Goal: Task Accomplishment & Management: Complete application form

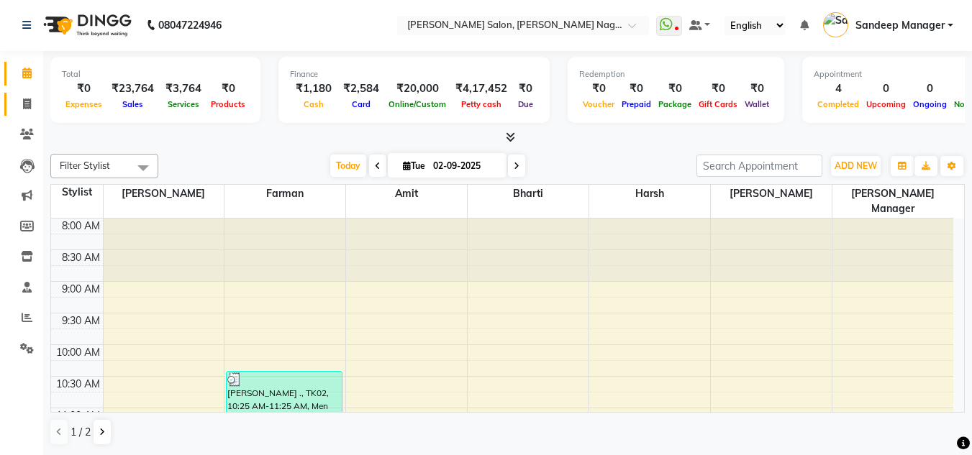
click at [25, 94] on link "Invoice" at bounding box center [21, 105] width 35 height 24
select select "service"
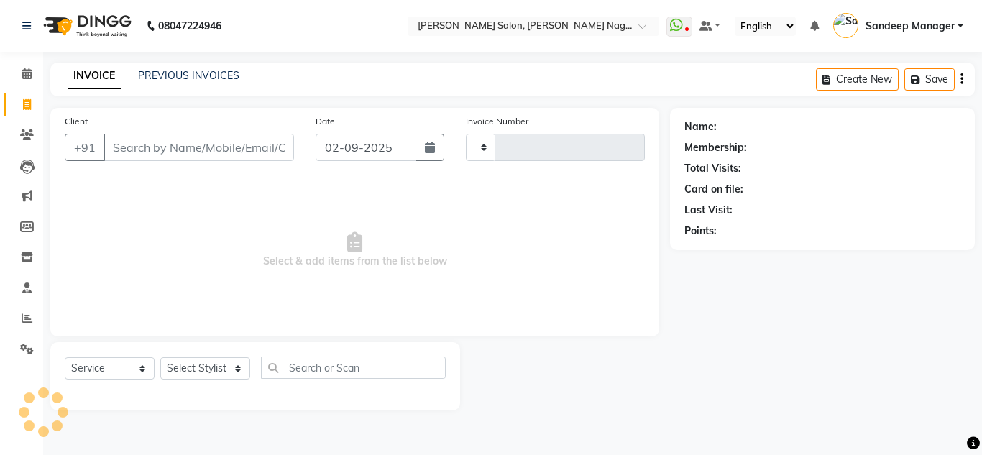
type input "0566"
select select "8641"
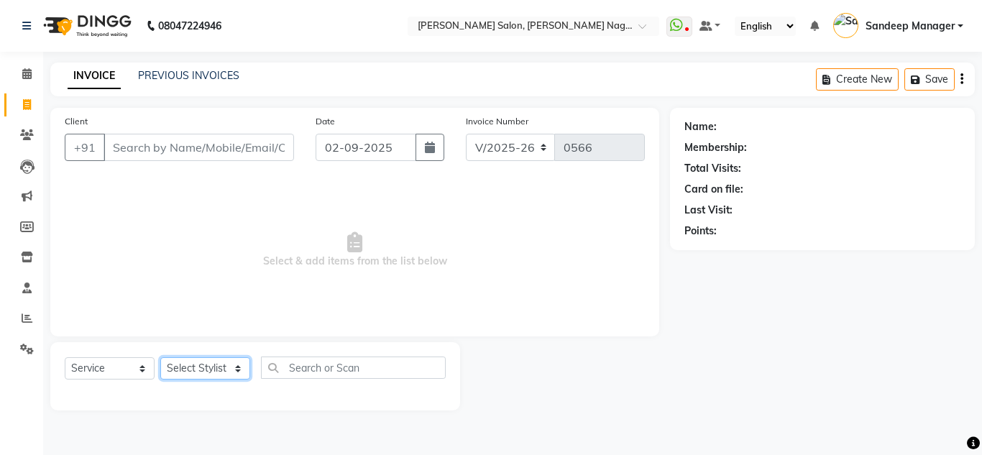
click at [209, 365] on select "Select Stylist [PERSON_NAME] [PERSON_NAME] [PERSON_NAME] Manager [PERSON_NAME] …" at bounding box center [205, 368] width 90 height 22
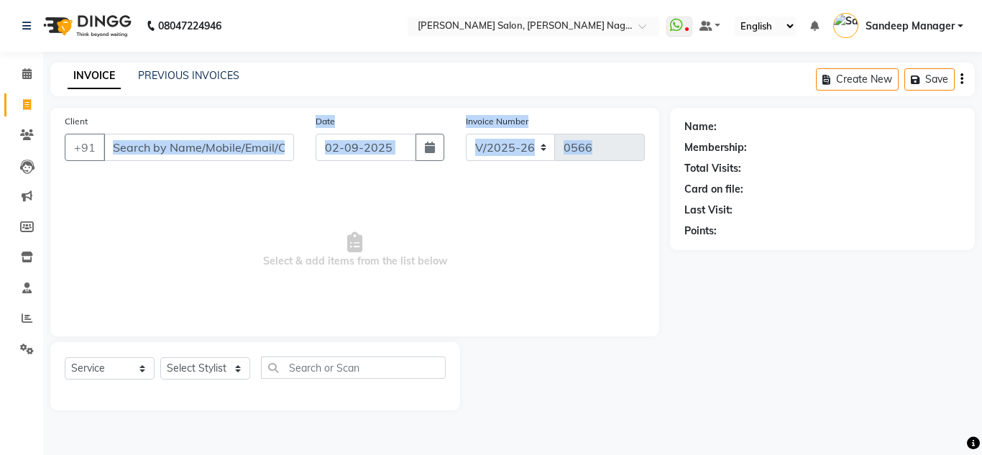
drag, startPoint x: 320, startPoint y: 194, endPoint x: 199, endPoint y: 152, distance: 128.7
click at [199, 152] on div "Client +91 Date [DATE] Invoice Number V/2025 V/[PHONE_NUMBER] Select & add item…" at bounding box center [354, 222] width 609 height 229
click at [209, 203] on span "Select & add items from the list below" at bounding box center [355, 250] width 580 height 144
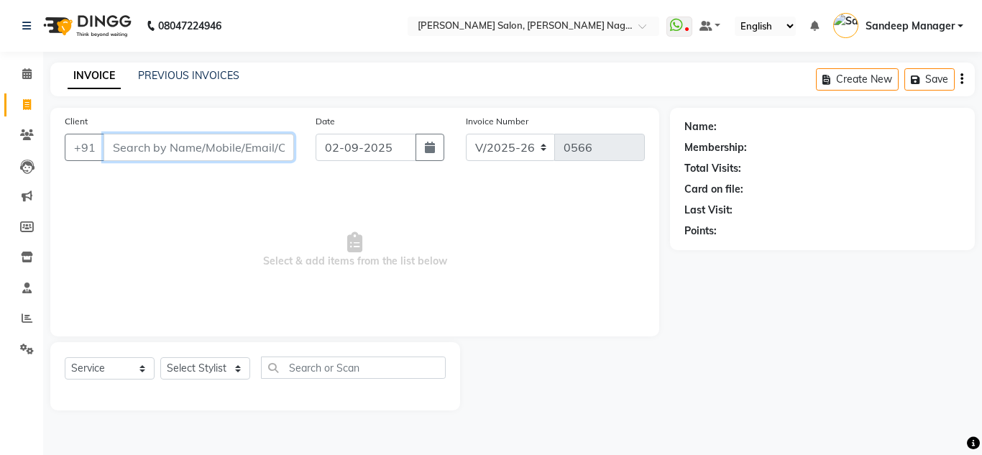
click at [222, 142] on input "Client" at bounding box center [199, 147] width 191 height 27
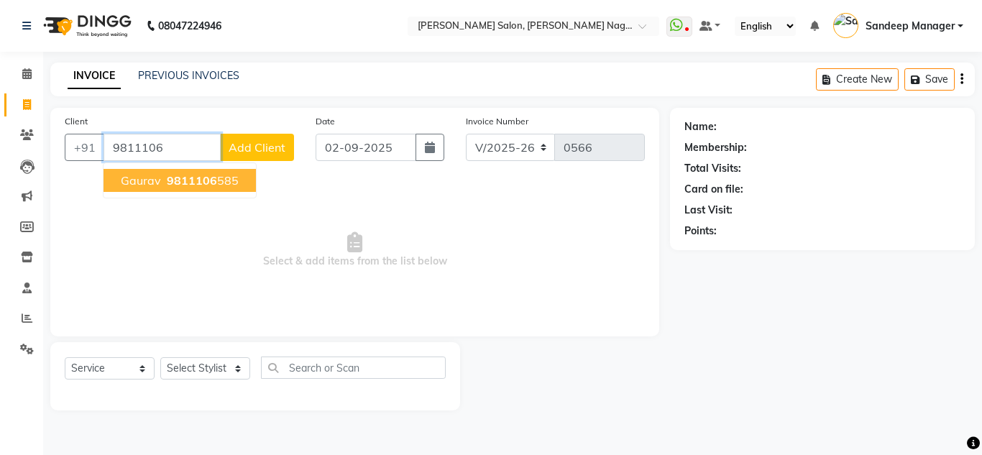
click at [232, 180] on ngb-highlight "9811106 585" at bounding box center [201, 180] width 75 height 14
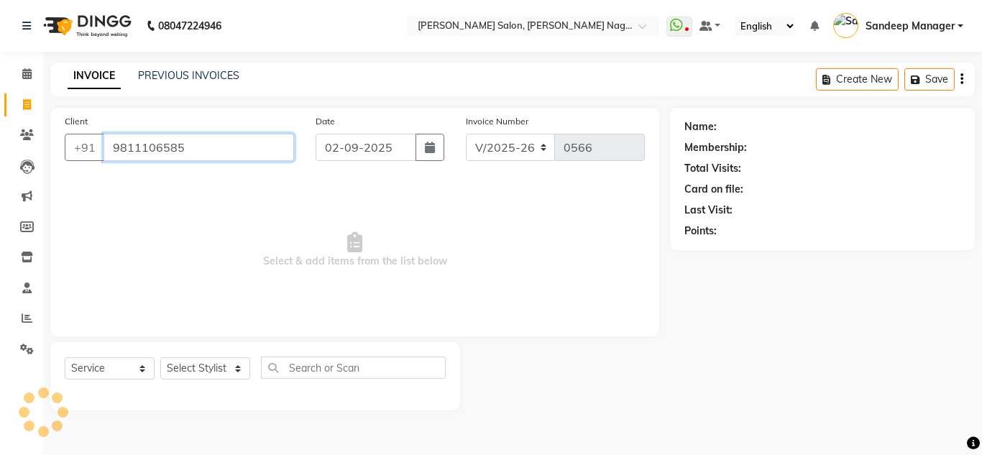
type input "9811106585"
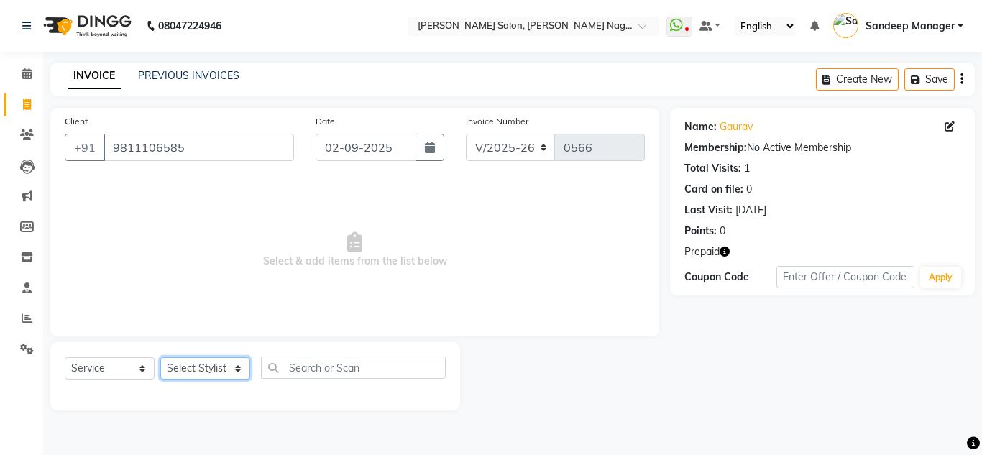
click at [242, 363] on select "Select Stylist [PERSON_NAME] [PERSON_NAME] [PERSON_NAME] Manager [PERSON_NAME] …" at bounding box center [205, 368] width 90 height 22
select select "86637"
click at [160, 357] on select "Select Stylist [PERSON_NAME] [PERSON_NAME] [PERSON_NAME] Manager [PERSON_NAME] …" at bounding box center [205, 368] width 90 height 22
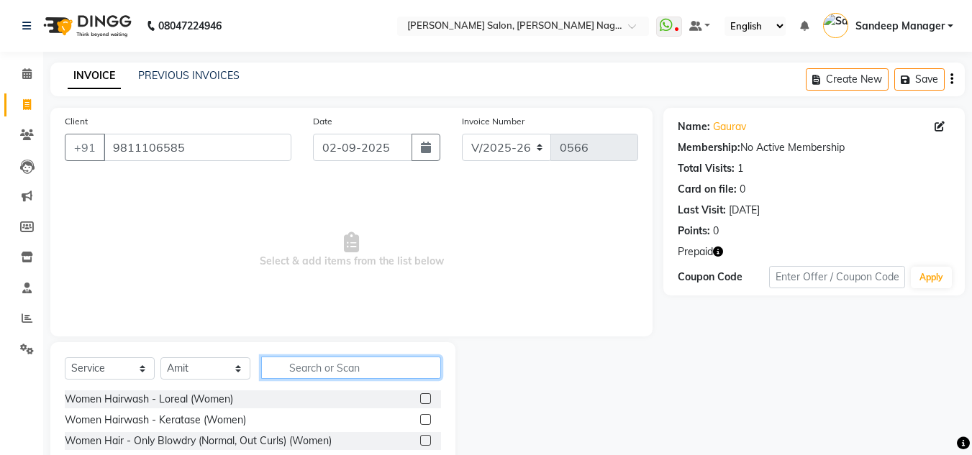
click at [331, 364] on input "text" at bounding box center [351, 368] width 180 height 22
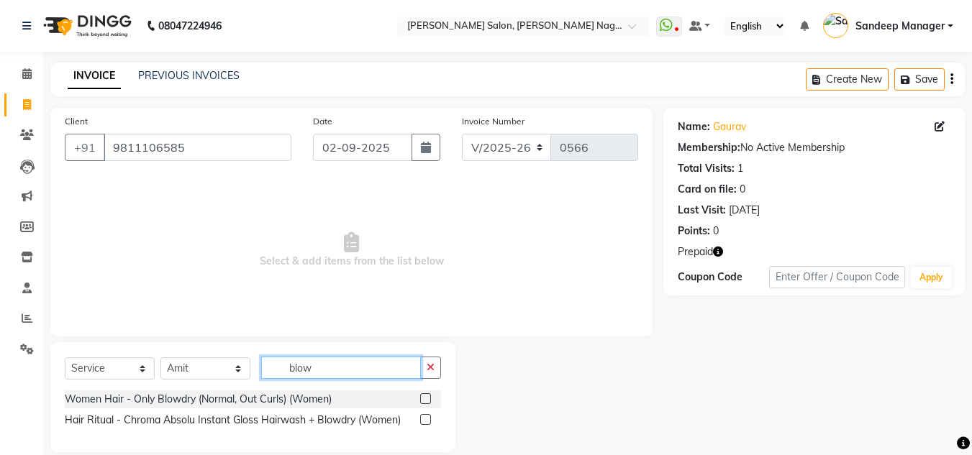
type input "blow"
click at [423, 398] on label at bounding box center [425, 398] width 11 height 11
click at [423, 398] on input "checkbox" at bounding box center [424, 399] width 9 height 9
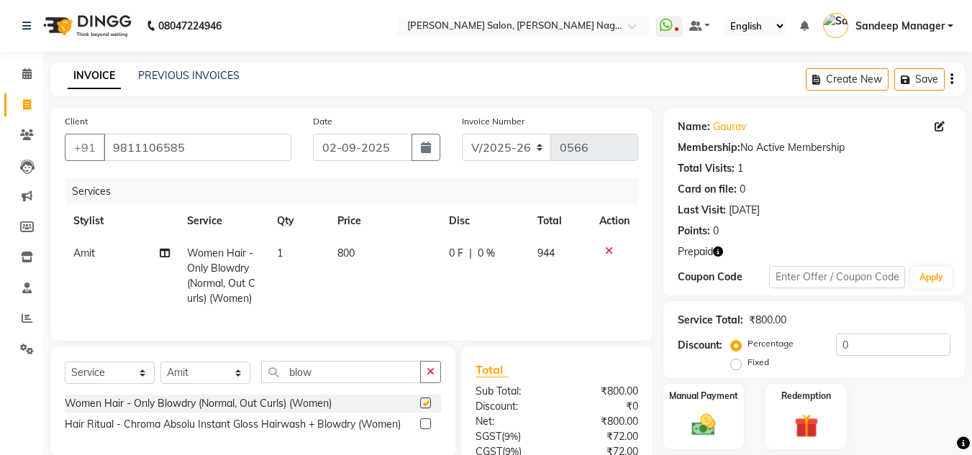
checkbox input "false"
click at [336, 379] on input "blow" at bounding box center [341, 372] width 160 height 22
type input "b"
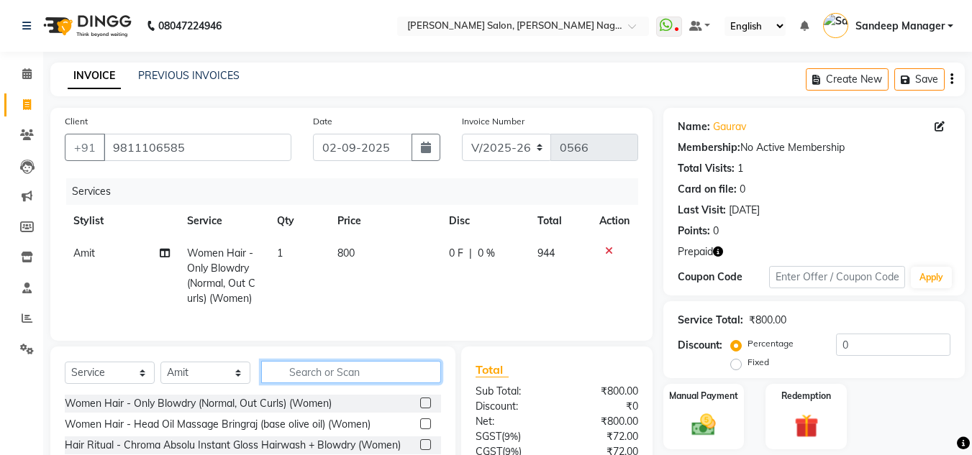
type input "q"
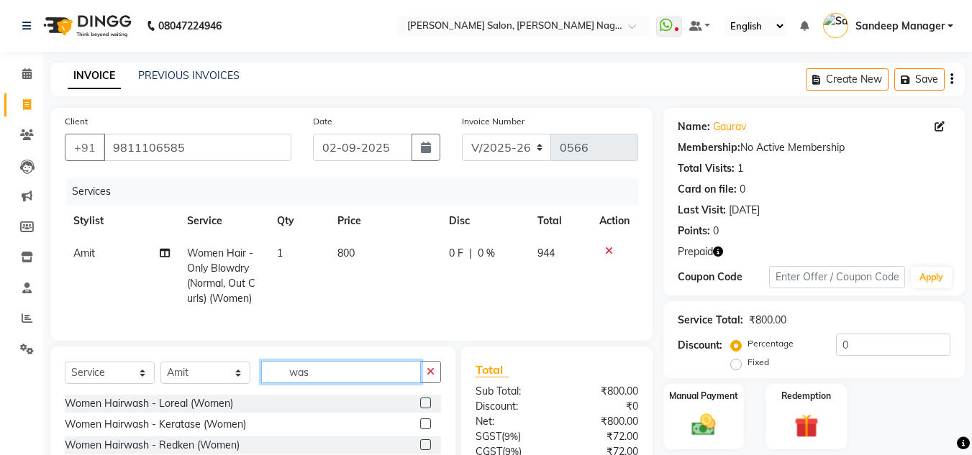
type input "was"
click at [426, 429] on label at bounding box center [425, 424] width 11 height 11
click at [426, 429] on input "checkbox" at bounding box center [424, 424] width 9 height 9
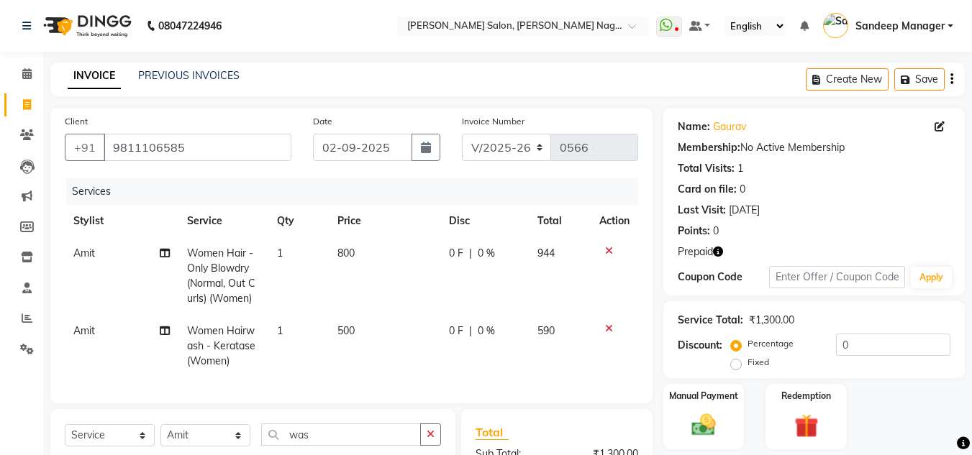
checkbox input "false"
click at [610, 329] on icon at bounding box center [609, 329] width 8 height 10
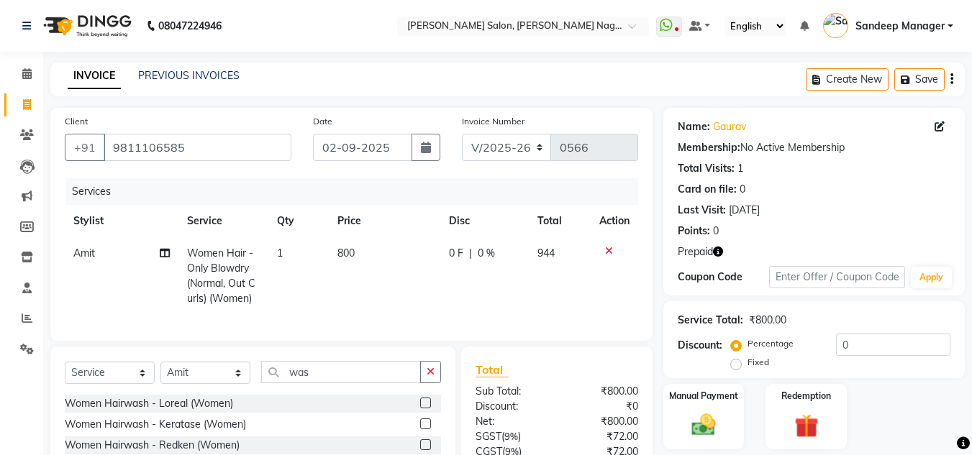
click at [427, 409] on label at bounding box center [425, 403] width 11 height 11
click at [427, 409] on input "checkbox" at bounding box center [424, 403] width 9 height 9
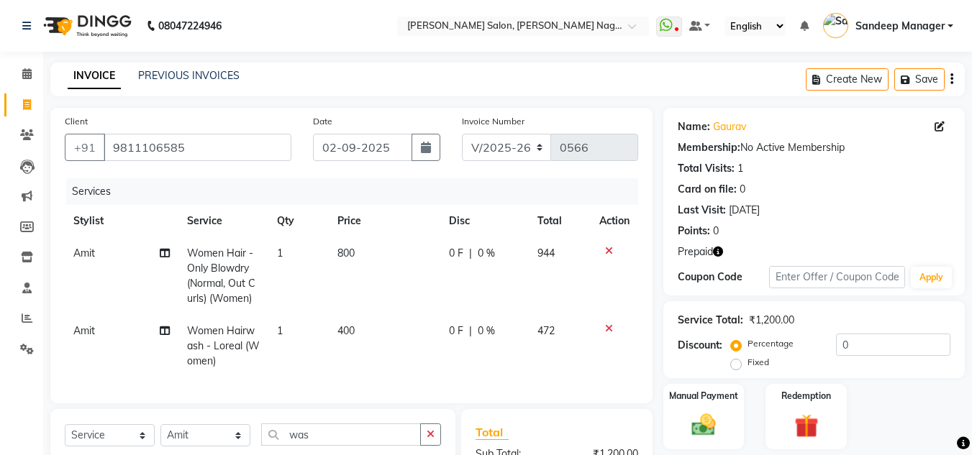
checkbox input "false"
click at [342, 248] on span "800" at bounding box center [345, 253] width 17 height 13
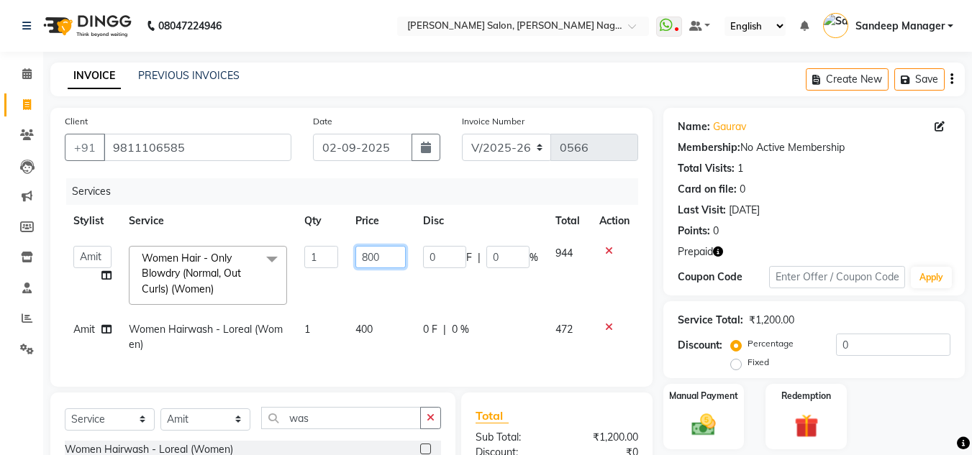
click at [368, 252] on input "800" at bounding box center [380, 257] width 50 height 22
type input "600"
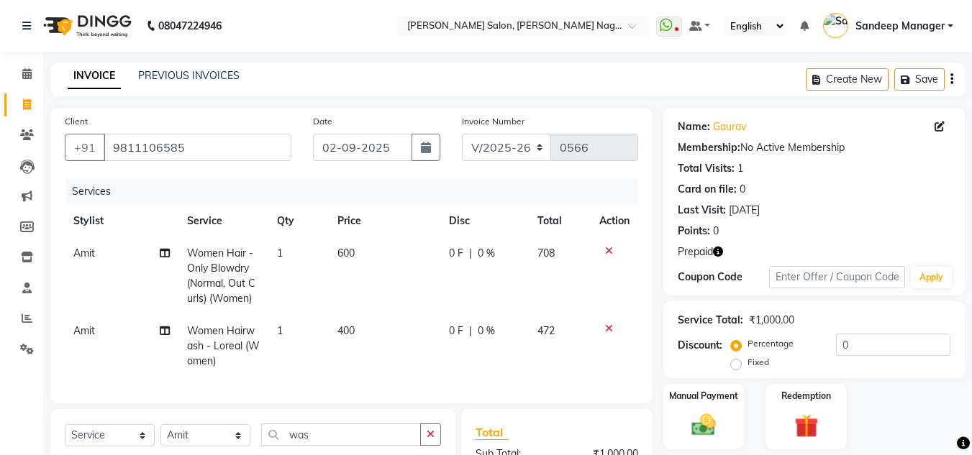
click at [404, 350] on td "400" at bounding box center [384, 346] width 111 height 63
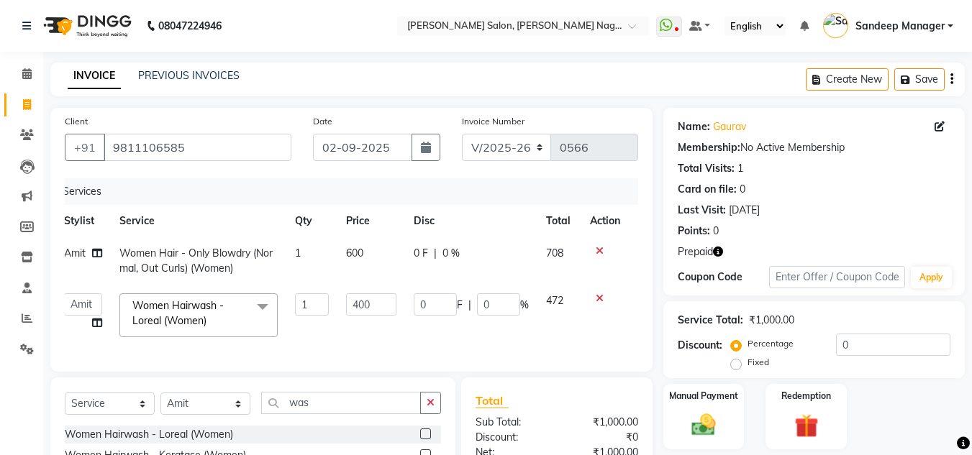
scroll to position [166, 0]
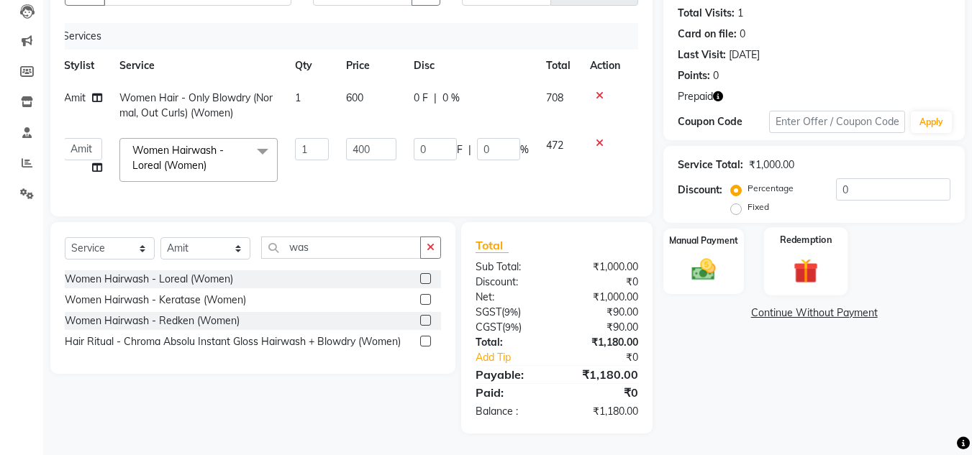
click at [816, 255] on img at bounding box center [805, 270] width 40 height 31
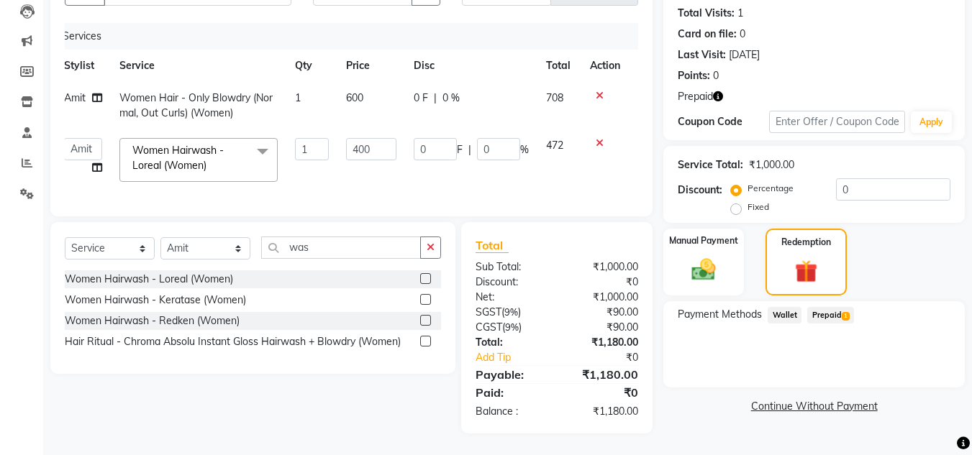
click at [824, 307] on span "Prepaid 1" at bounding box center [830, 315] width 47 height 17
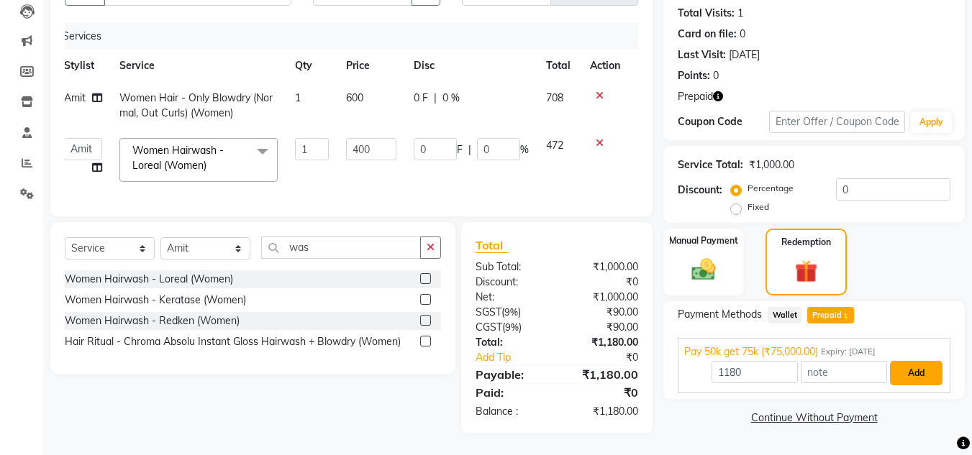
click at [913, 362] on button "Add" at bounding box center [916, 373] width 53 height 24
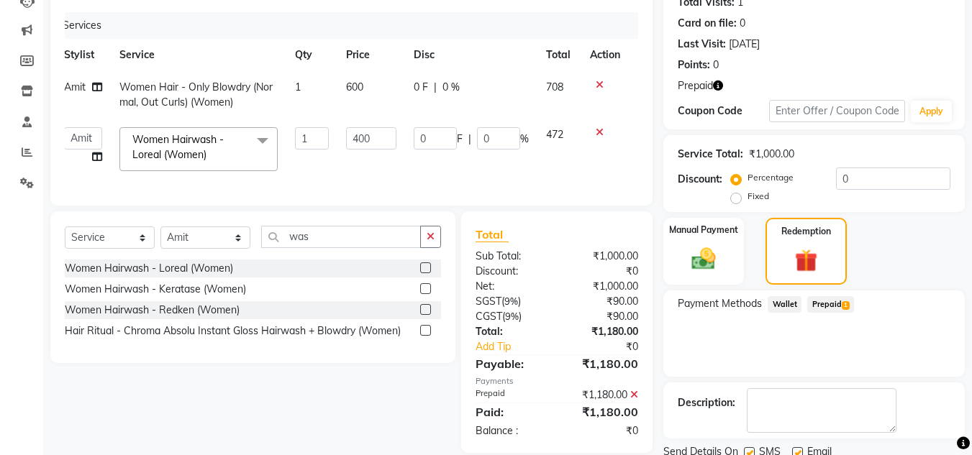
scroll to position [220, 0]
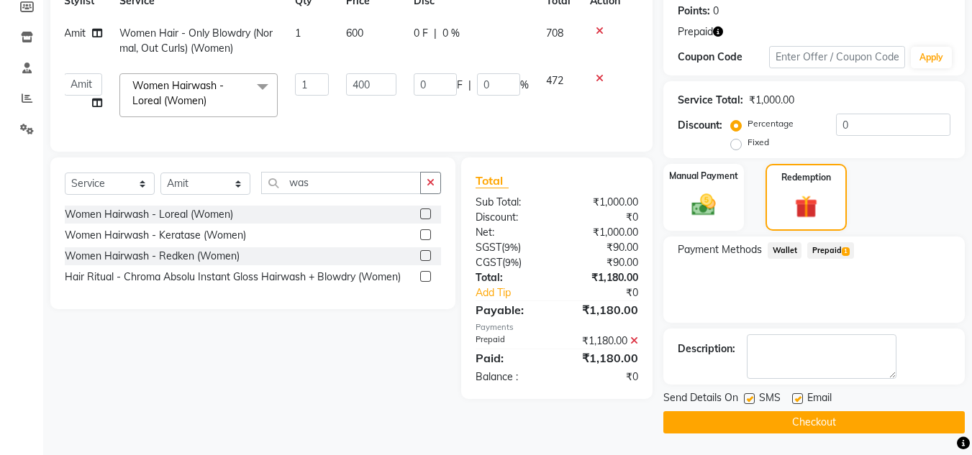
click at [754, 419] on button "Checkout" at bounding box center [813, 422] width 301 height 22
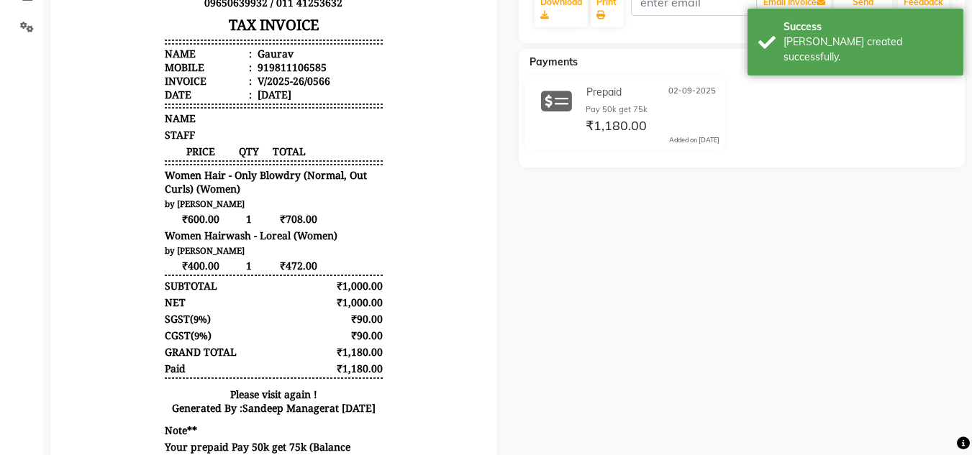
scroll to position [416, 0]
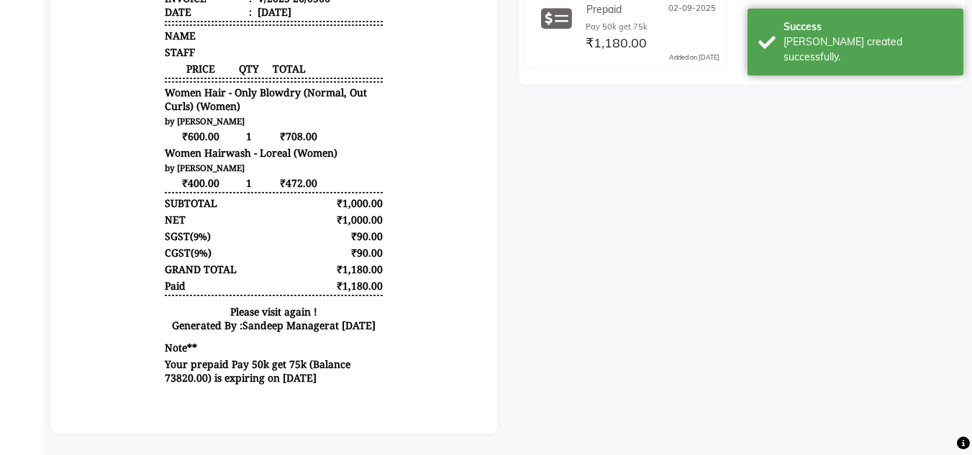
click at [269, 263] on div "[PERSON_NAME] Salon [STREET_ADDRESS][PERSON_NAME] GSTN : 07ABBFG8800A1ZX 096506…" at bounding box center [273, 63] width 229 height 660
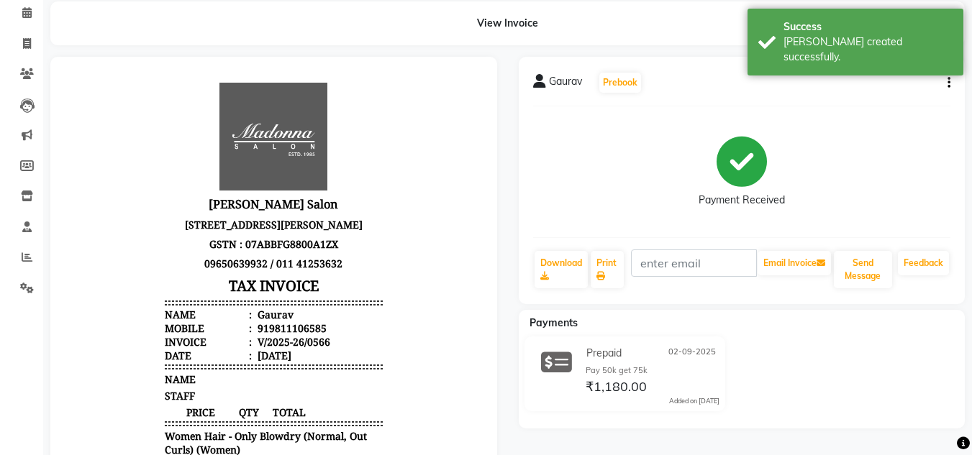
scroll to position [0, 0]
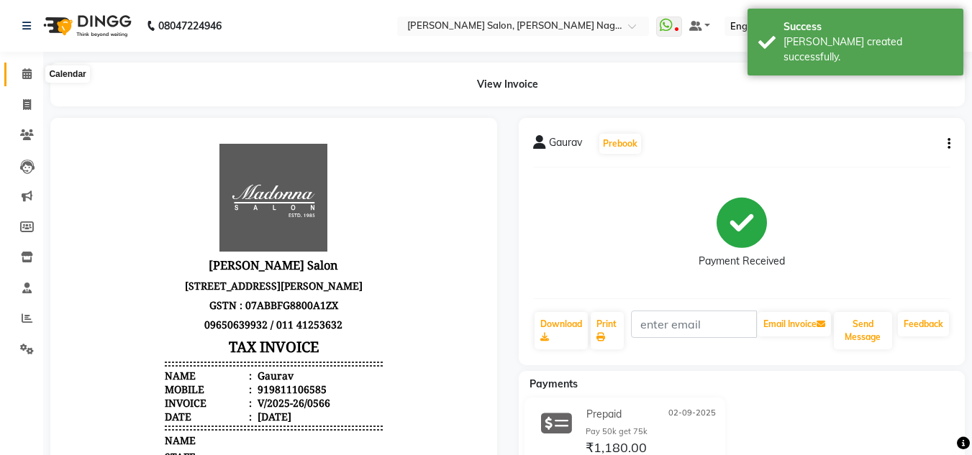
click at [30, 76] on icon at bounding box center [26, 73] width 9 height 11
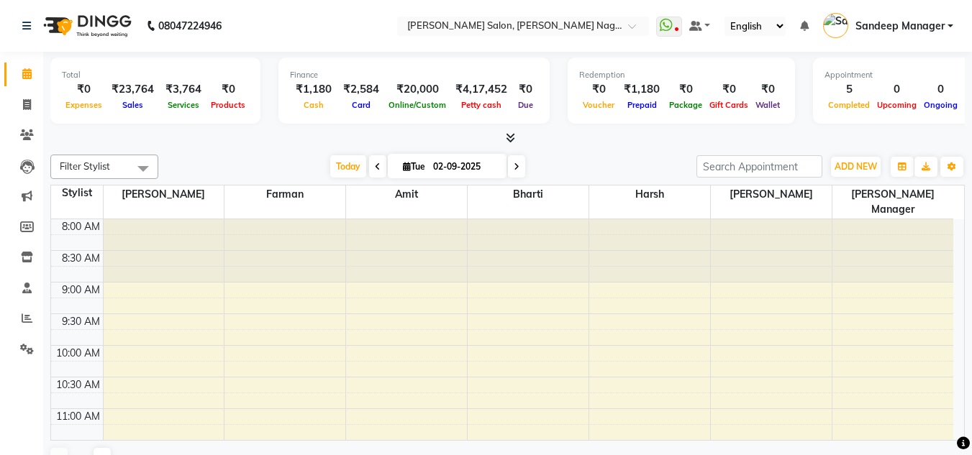
scroll to position [317, 0]
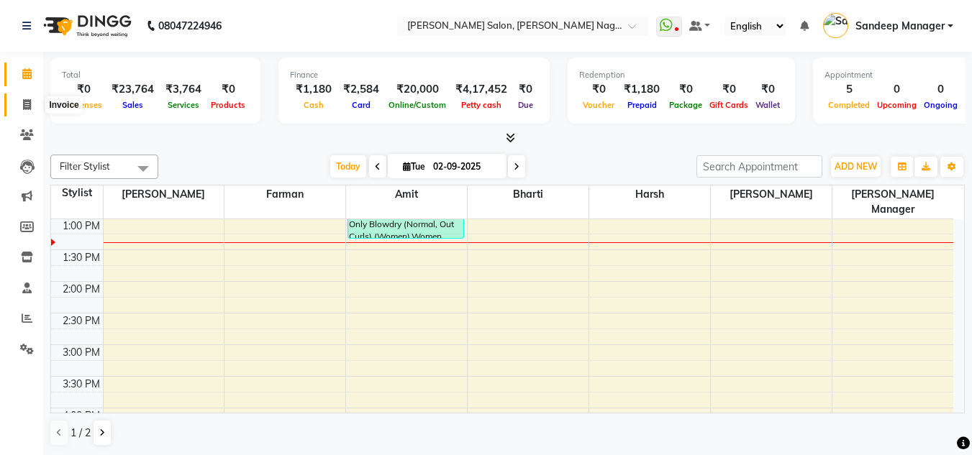
click at [27, 103] on icon at bounding box center [27, 104] width 8 height 11
select select "service"
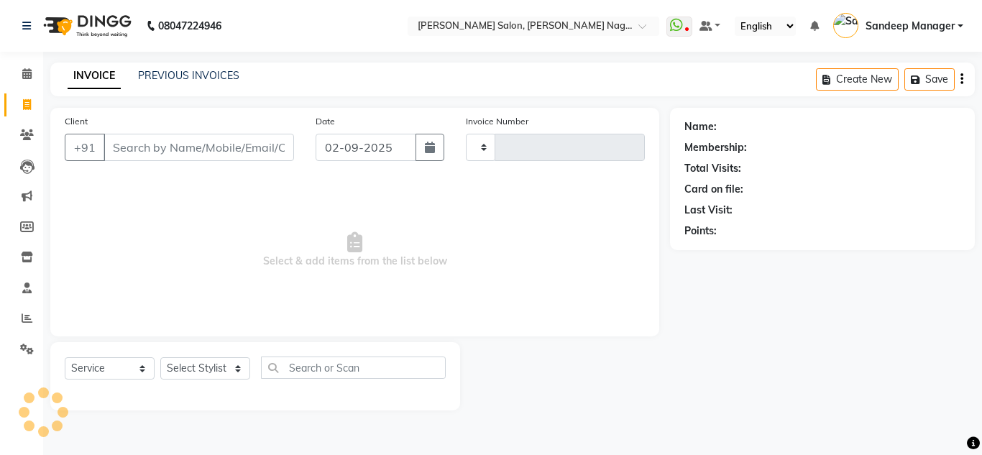
type input "0567"
select select "8641"
click at [215, 77] on link "PREVIOUS INVOICES" at bounding box center [188, 75] width 101 height 13
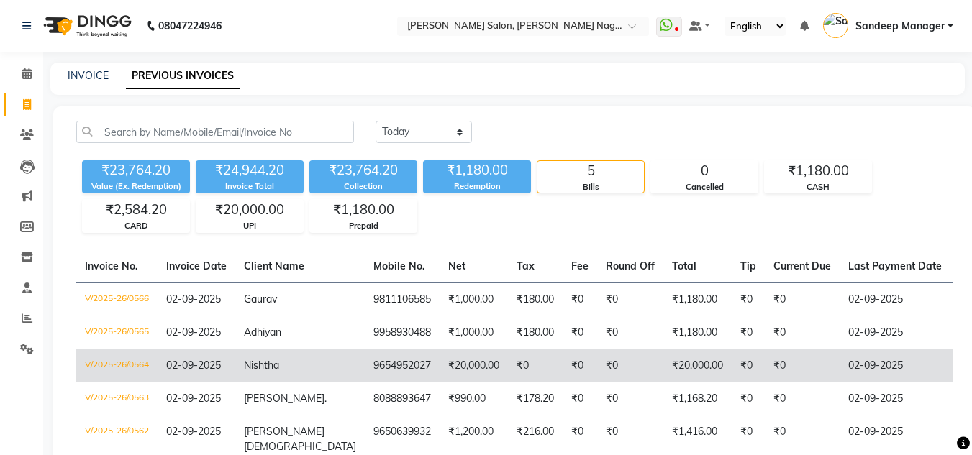
click at [265, 367] on span "Nishtha" at bounding box center [261, 365] width 35 height 13
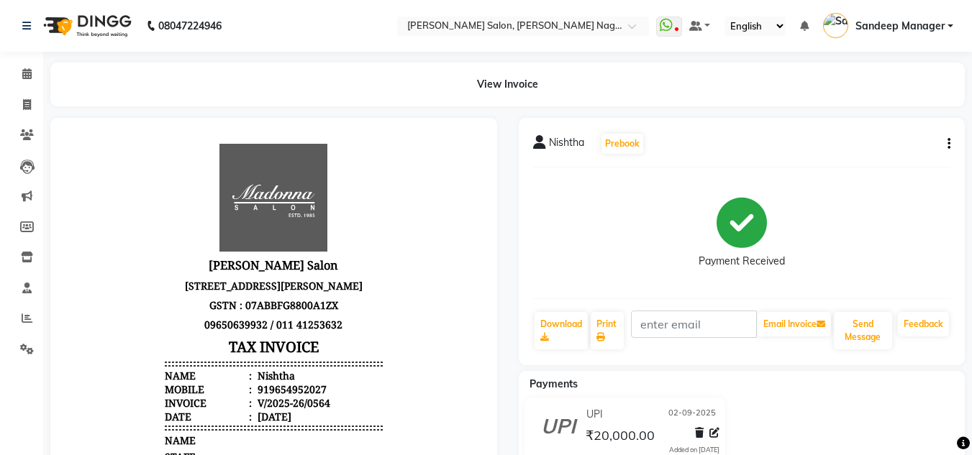
click at [268, 396] on div "919654952027" at bounding box center [291, 390] width 72 height 14
copy div "919654952027"
click at [99, 22] on img at bounding box center [86, 26] width 99 height 40
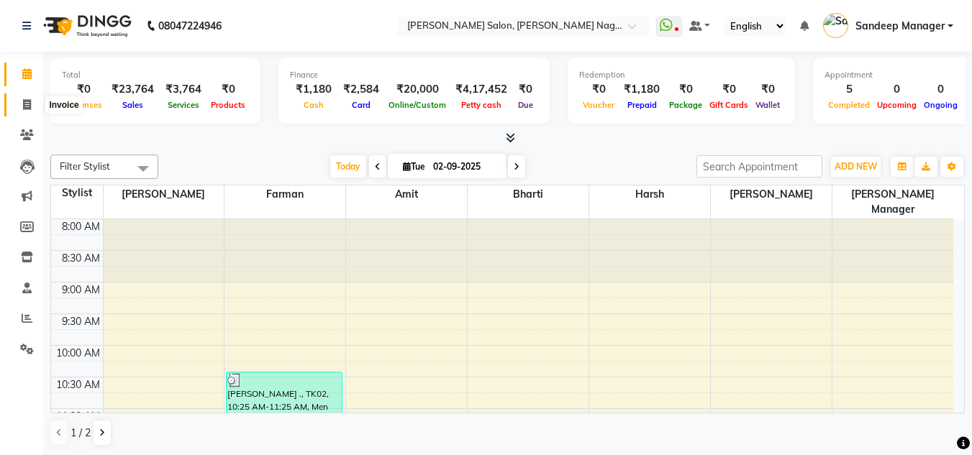
click at [31, 99] on icon at bounding box center [27, 104] width 8 height 11
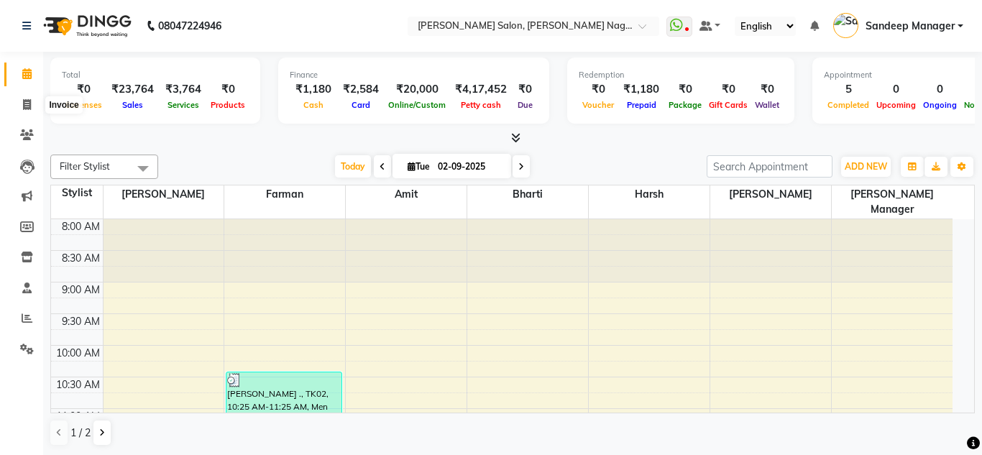
select select "service"
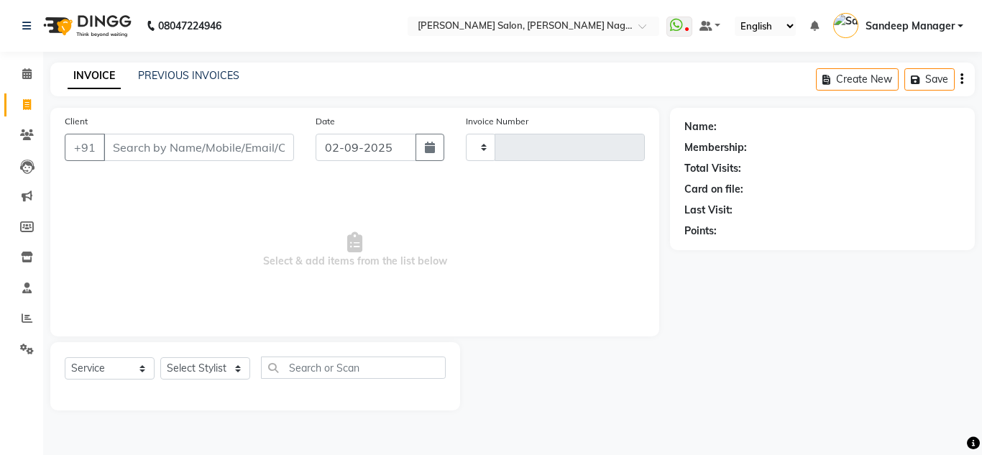
type input "0567"
select select "8641"
click at [171, 156] on input "Client" at bounding box center [199, 147] width 191 height 27
type input "919654952027"
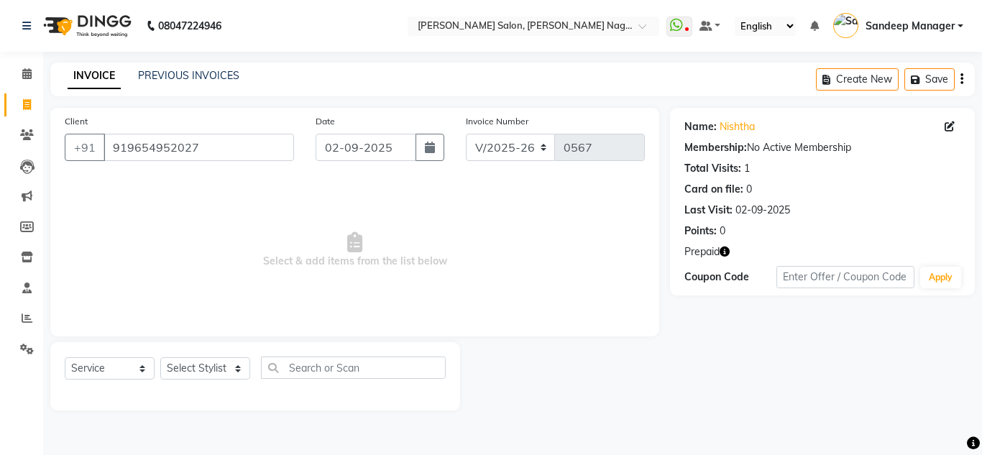
click at [724, 249] on icon "button" at bounding box center [725, 252] width 10 height 10
click at [194, 370] on select "Select Stylist [PERSON_NAME] [PERSON_NAME] [PERSON_NAME] Manager [PERSON_NAME] …" at bounding box center [205, 368] width 90 height 22
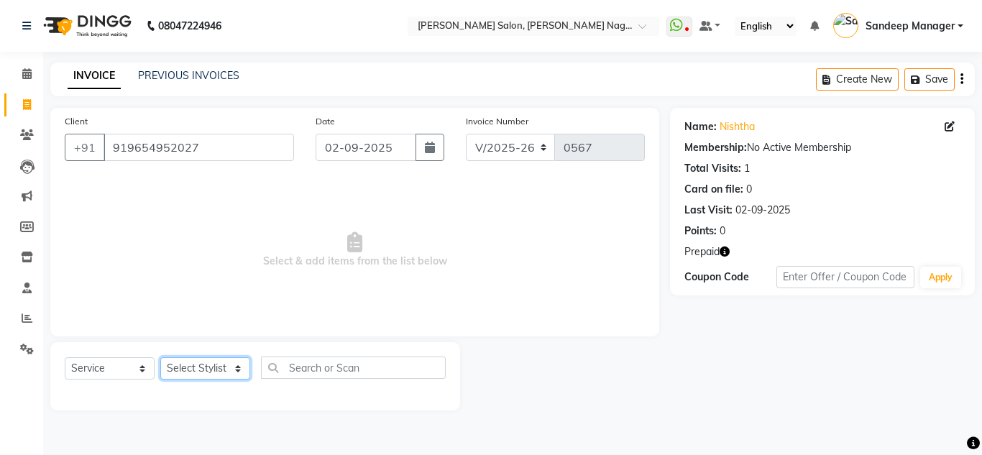
select select "86637"
click at [160, 357] on select "Select Stylist [PERSON_NAME] [PERSON_NAME] [PERSON_NAME] Manager [PERSON_NAME] …" at bounding box center [205, 368] width 90 height 22
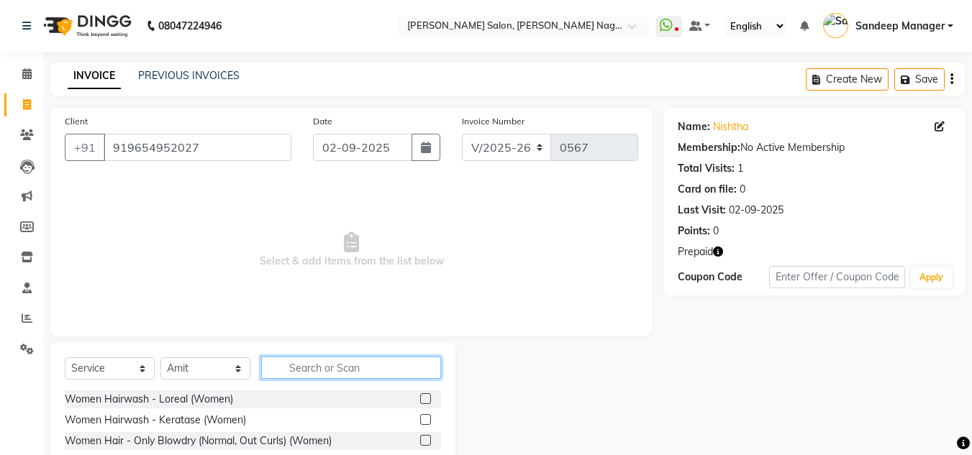
click at [300, 362] on input "text" at bounding box center [351, 368] width 180 height 22
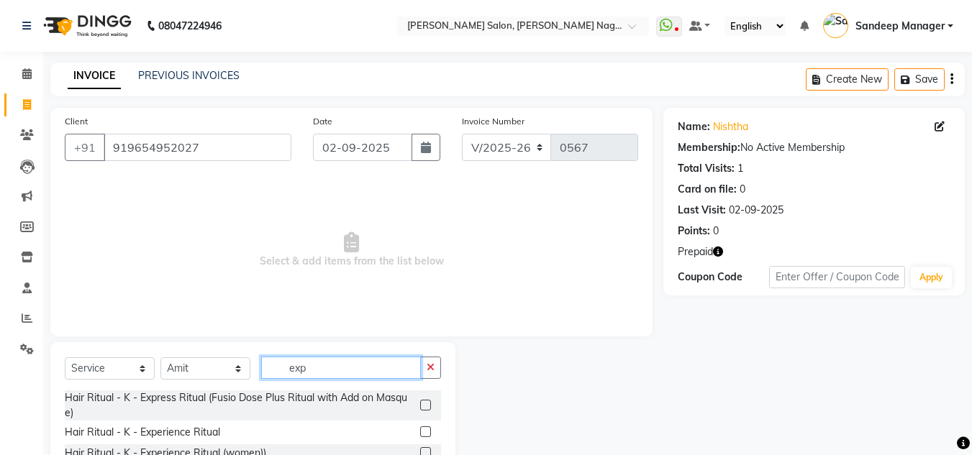
type input "exp"
click at [424, 406] on label at bounding box center [425, 405] width 11 height 11
click at [424, 406] on input "checkbox" at bounding box center [424, 405] width 9 height 9
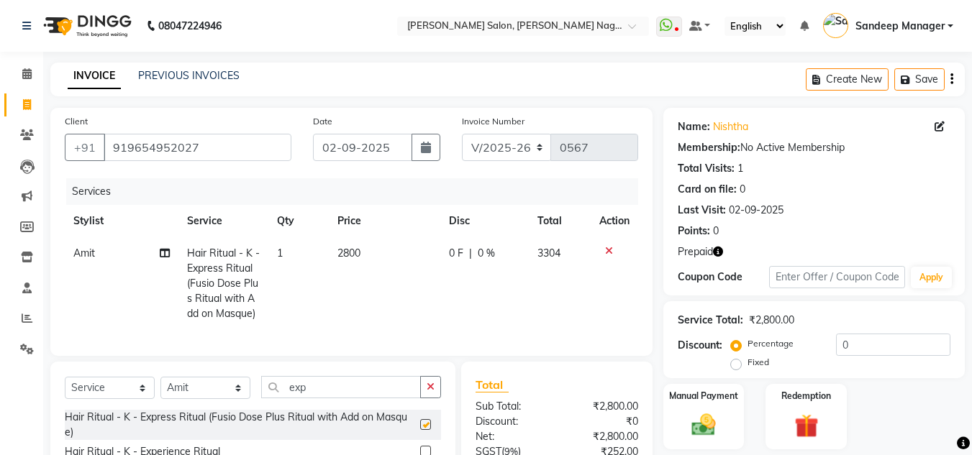
checkbox input "false"
click at [610, 247] on icon at bounding box center [609, 251] width 8 height 10
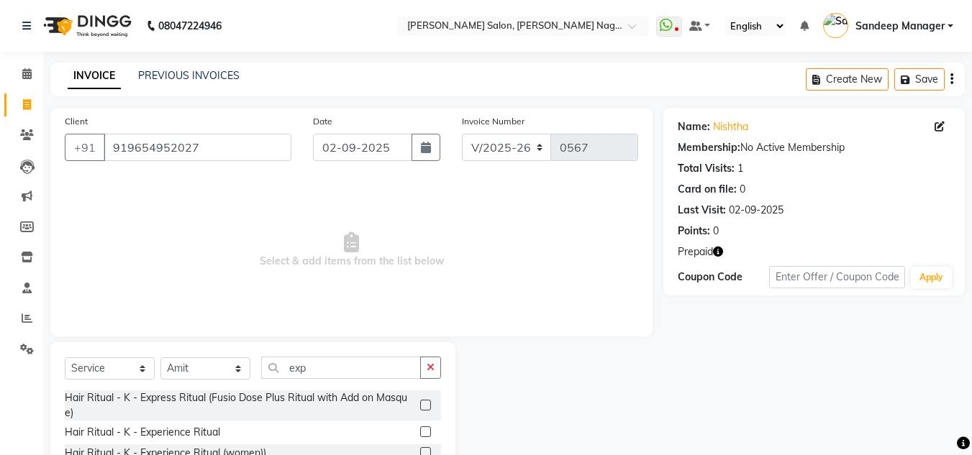
scroll to position [63, 0]
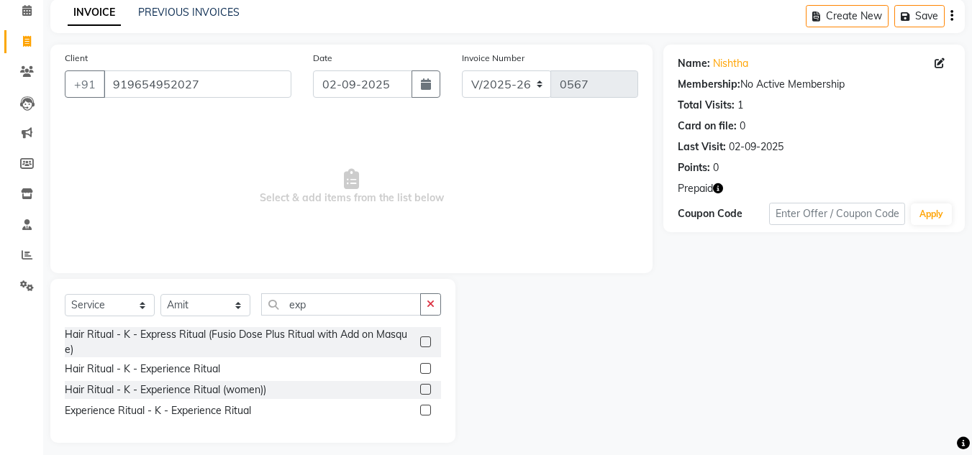
click at [424, 367] on label at bounding box center [425, 368] width 11 height 11
click at [424, 367] on input "checkbox" at bounding box center [424, 369] width 9 height 9
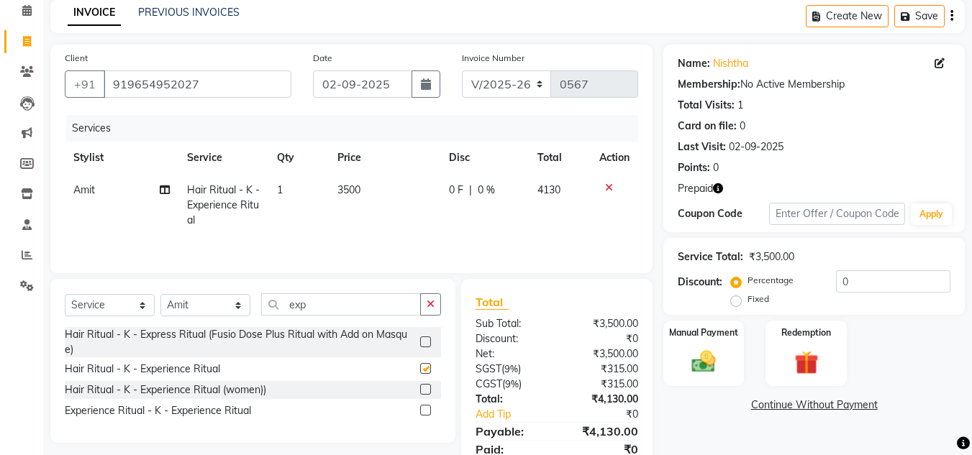
checkbox input "false"
click at [329, 304] on input "exp" at bounding box center [341, 304] width 160 height 22
type input "e"
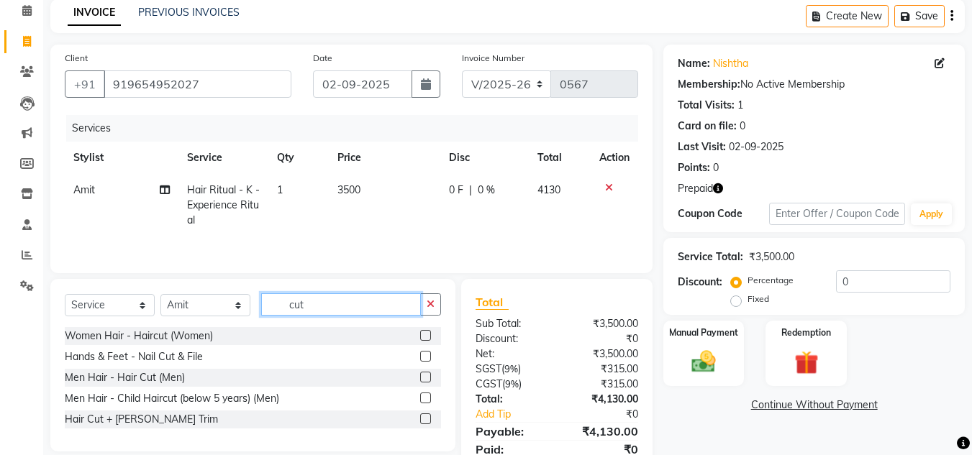
type input "cut"
click at [428, 337] on label at bounding box center [425, 335] width 11 height 11
click at [428, 337] on input "checkbox" at bounding box center [424, 336] width 9 height 9
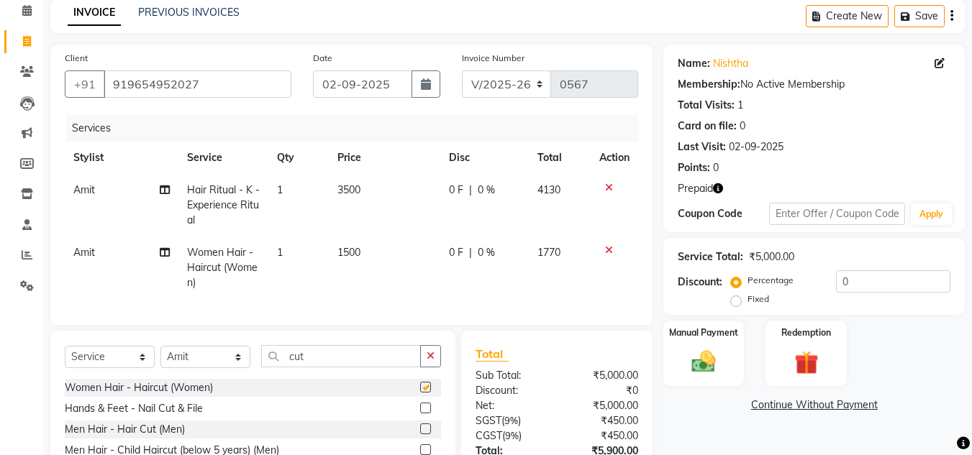
checkbox input "false"
click at [349, 248] on span "1500" at bounding box center [348, 252] width 23 height 13
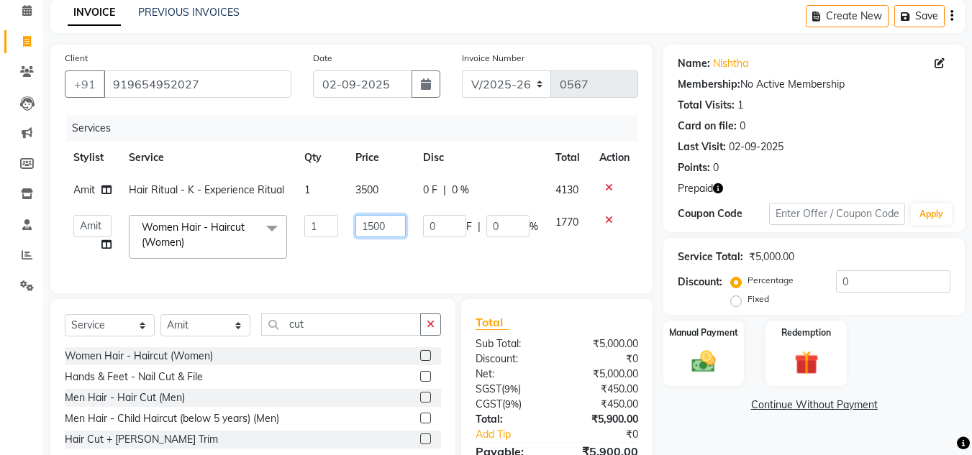
click at [377, 222] on input "1500" at bounding box center [380, 226] width 50 height 22
type input "1200"
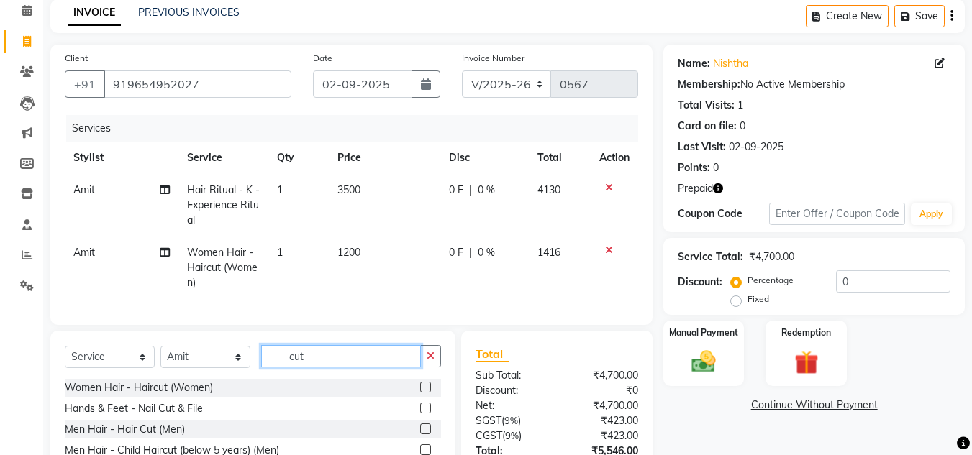
click at [330, 338] on div "Client +91 919654952027 Date 02-09-2025 Invoice Number V/2025 V/2025-26 0567 Se…" at bounding box center [352, 294] width 624 height 498
type input "c"
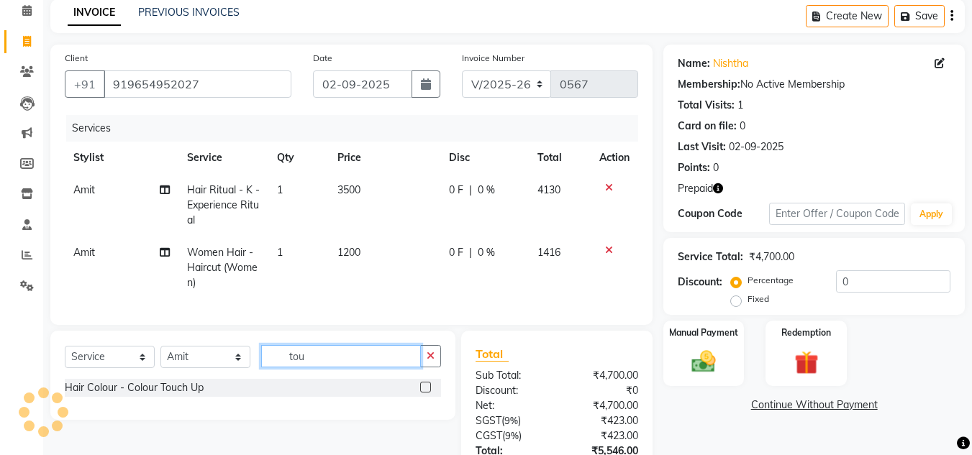
type input "tou"
click at [424, 393] on label at bounding box center [425, 387] width 11 height 11
click at [424, 393] on input "checkbox" at bounding box center [424, 387] width 9 height 9
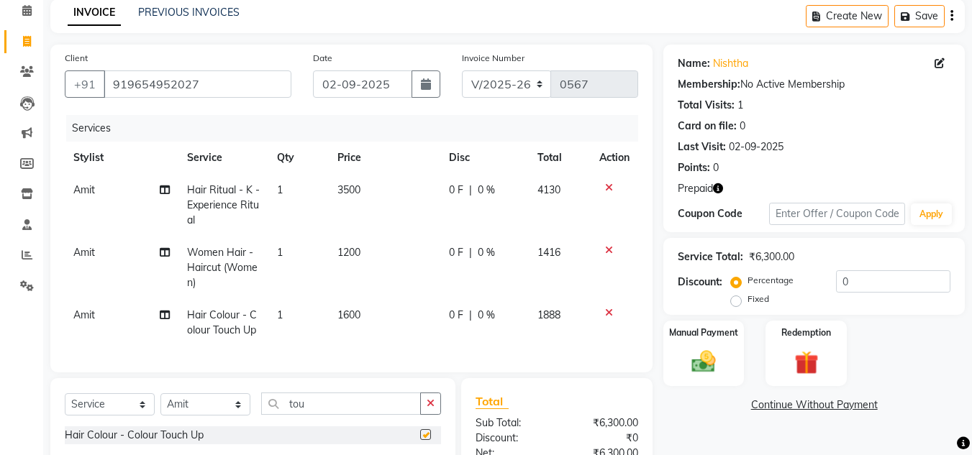
checkbox input "false"
click at [352, 314] on span "1600" at bounding box center [348, 315] width 23 height 13
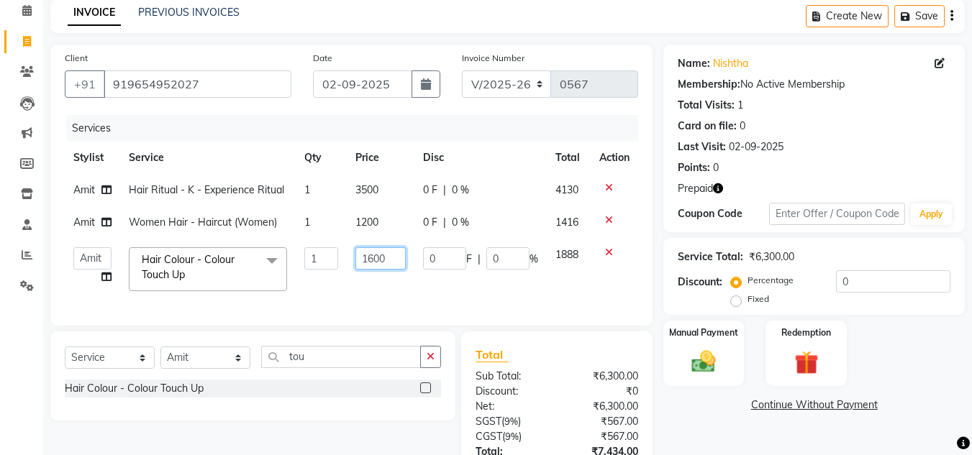
click at [375, 256] on input "1600" at bounding box center [380, 258] width 50 height 22
type input "1500"
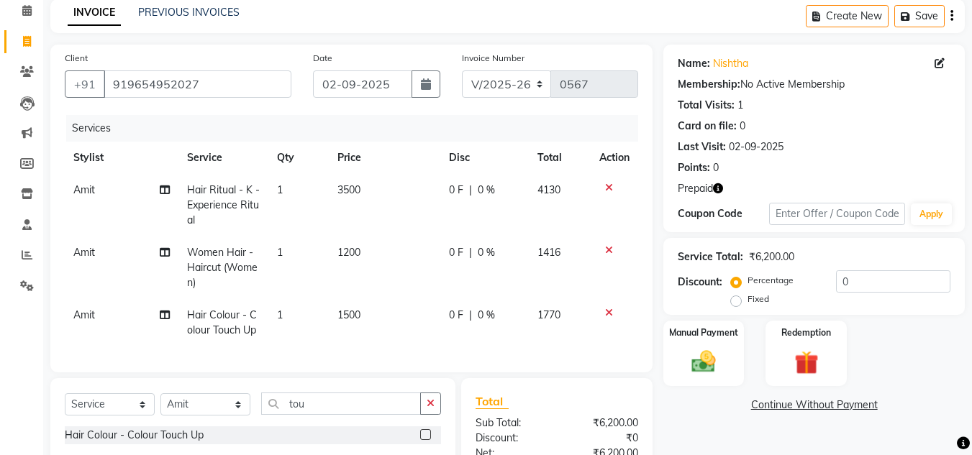
click at [437, 290] on tbody "Amit Hair Ritual - K - Experience Ritual 1 3500 0 F | 0 % 4130 Amit Women Hair …" at bounding box center [351, 260] width 573 height 173
click at [811, 353] on img at bounding box center [805, 362] width 40 height 31
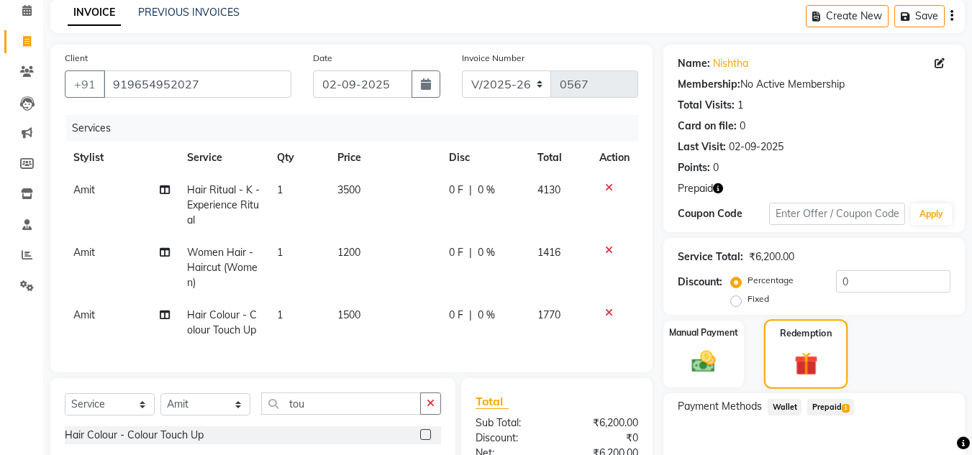
scroll to position [230, 0]
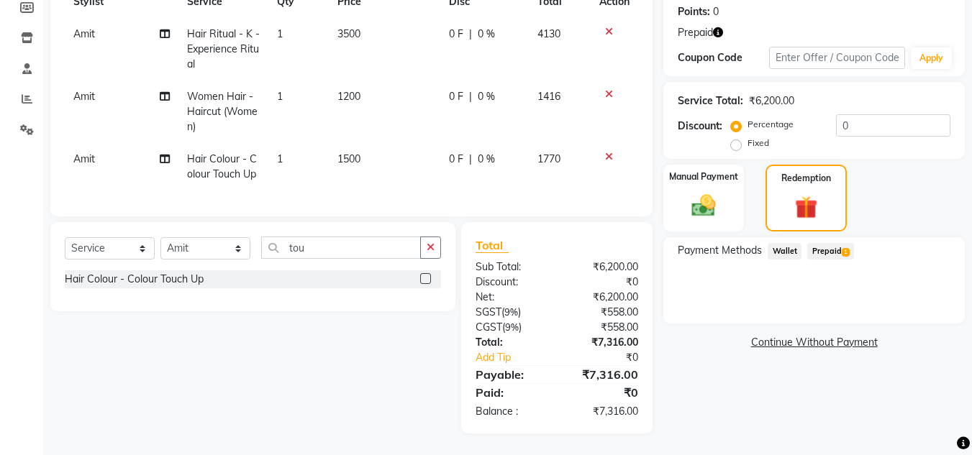
click at [824, 244] on span "Prepaid 1" at bounding box center [830, 251] width 47 height 17
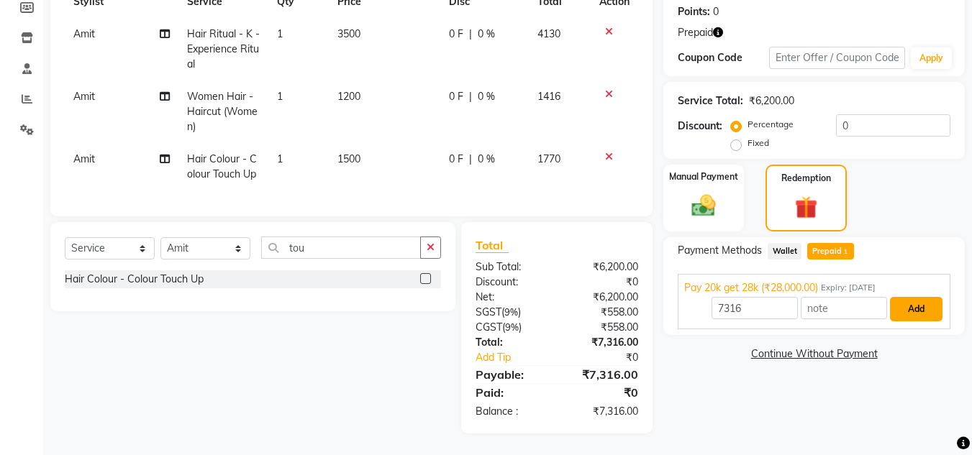
click at [915, 304] on button "Add" at bounding box center [916, 309] width 53 height 24
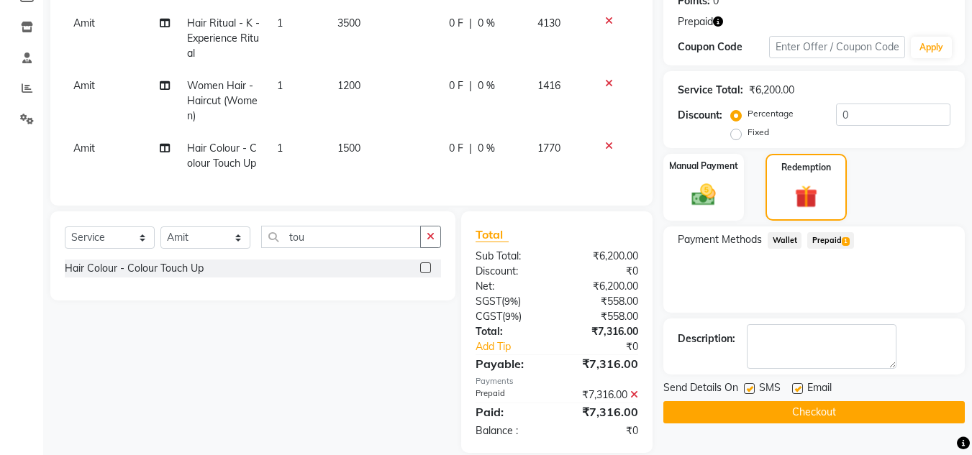
scroll to position [260, 0]
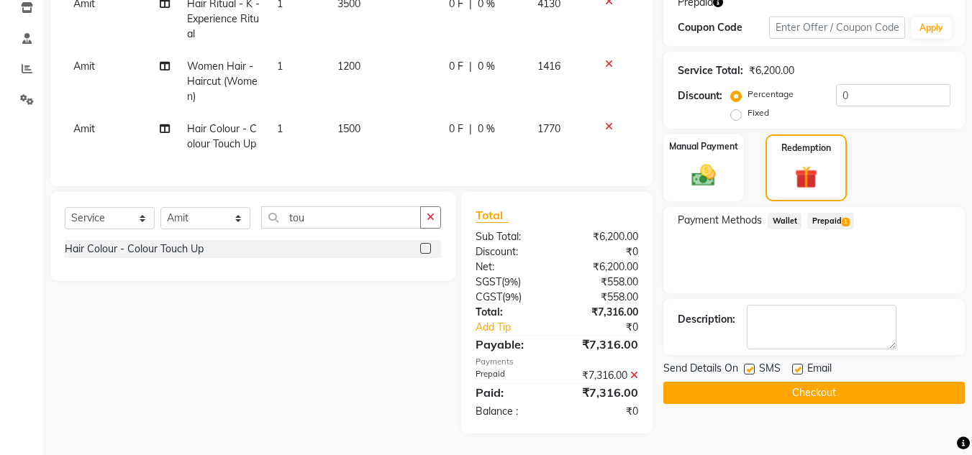
click at [824, 382] on button "Checkout" at bounding box center [813, 393] width 301 height 22
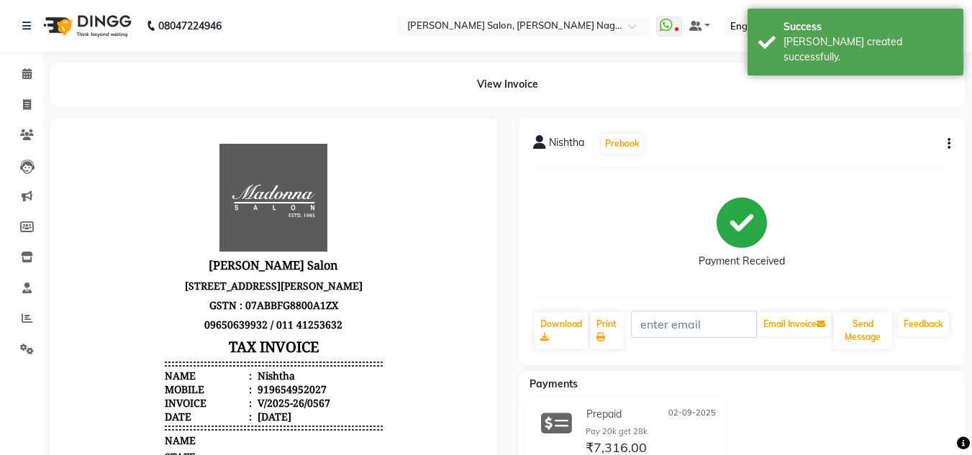
click at [89, 22] on img at bounding box center [86, 26] width 99 height 40
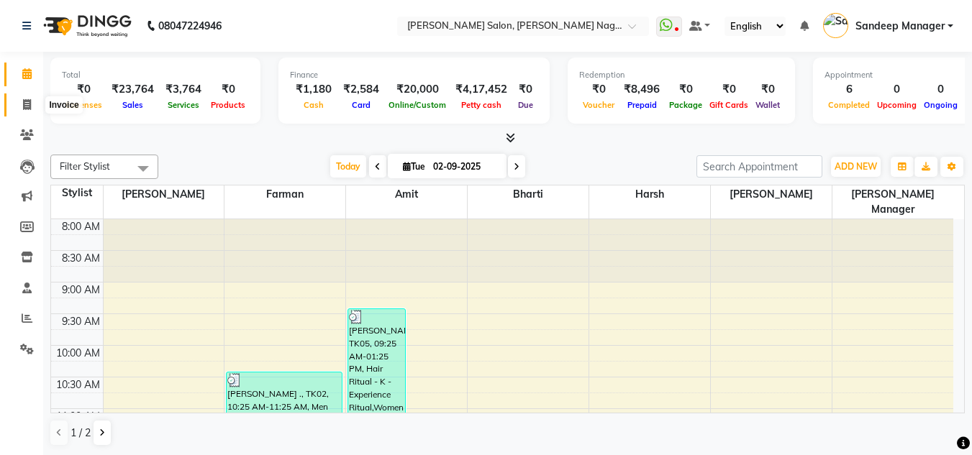
click at [27, 111] on span at bounding box center [26, 105] width 25 height 17
select select "service"
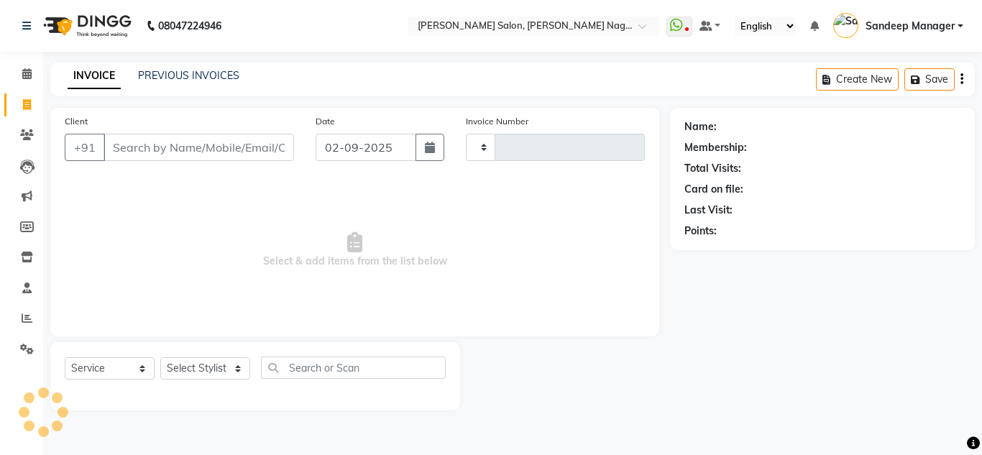
type input "0568"
select select "8641"
click at [214, 371] on select "Select Stylist [PERSON_NAME] [PERSON_NAME] [PERSON_NAME] Manager [PERSON_NAME] …" at bounding box center [205, 368] width 90 height 22
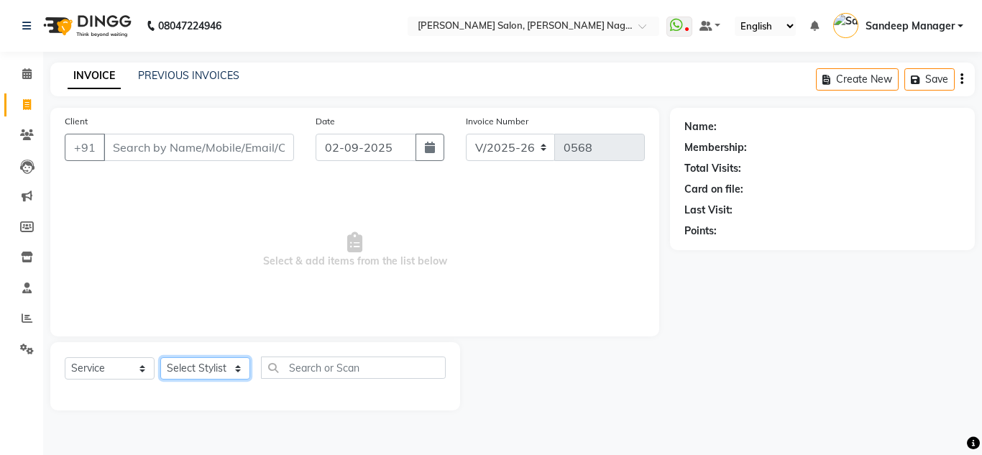
select select "86633"
click at [160, 357] on select "Select Stylist [PERSON_NAME] [PERSON_NAME] [PERSON_NAME] Manager [PERSON_NAME] …" at bounding box center [205, 368] width 90 height 22
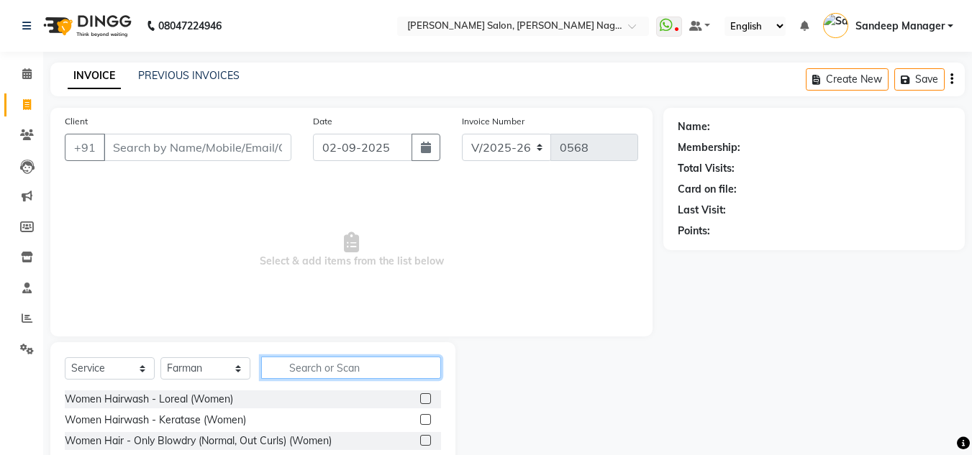
click at [342, 367] on input "text" at bounding box center [351, 368] width 180 height 22
type input "cut"
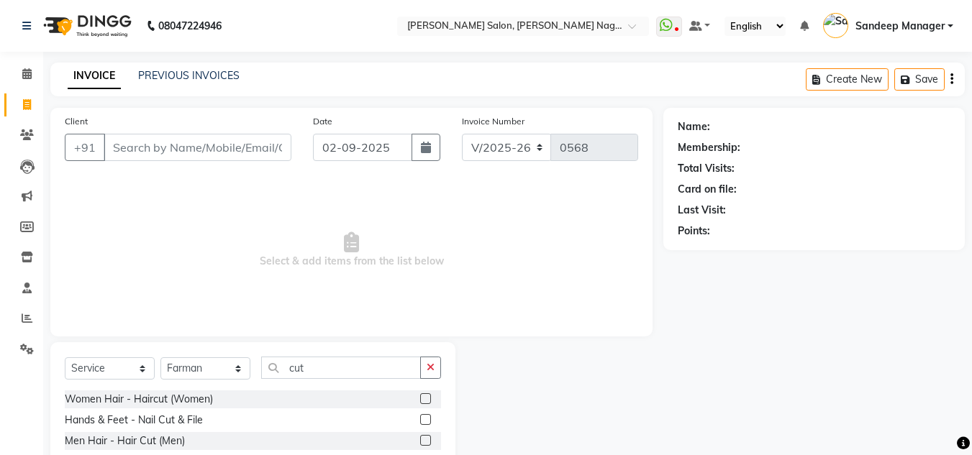
click at [427, 441] on label at bounding box center [425, 440] width 11 height 11
click at [427, 441] on input "checkbox" at bounding box center [424, 441] width 9 height 9
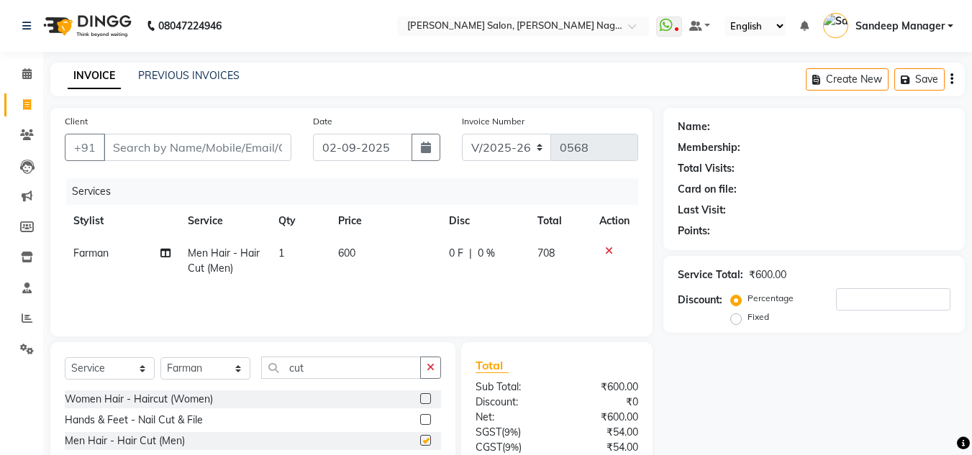
checkbox input "false"
click at [218, 152] on input "Client" at bounding box center [198, 147] width 188 height 27
type input "9"
type input "0"
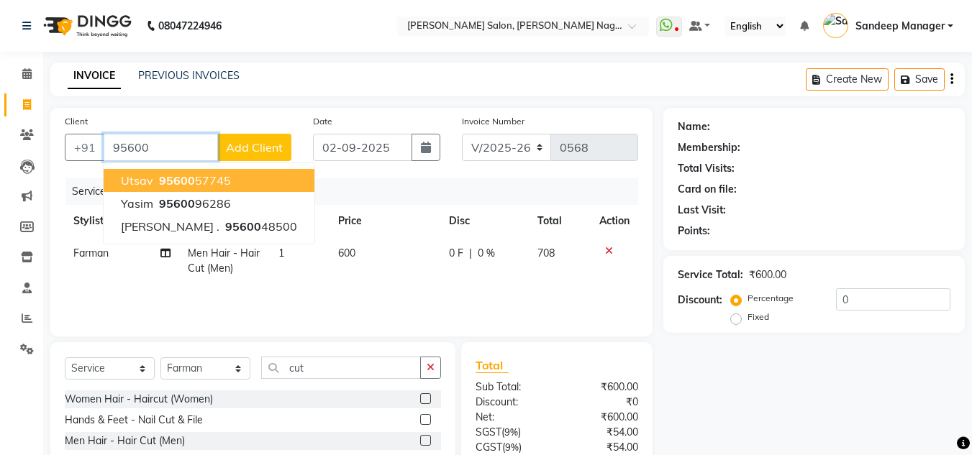
click at [196, 180] on ngb-highlight "95600 57745" at bounding box center [193, 180] width 75 height 14
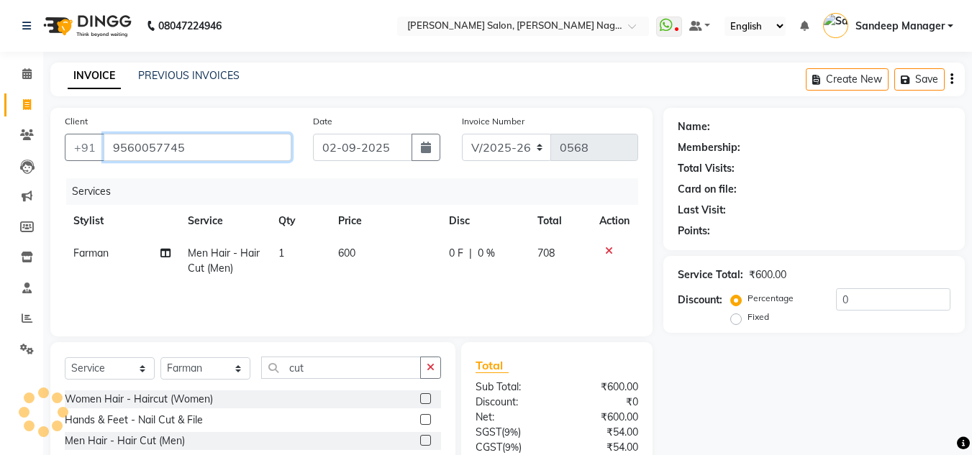
scroll to position [120, 0]
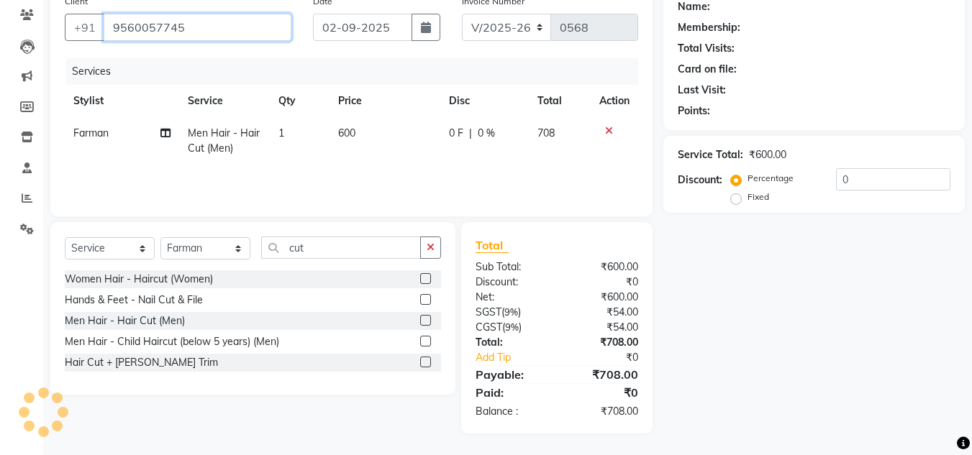
type input "9560057745"
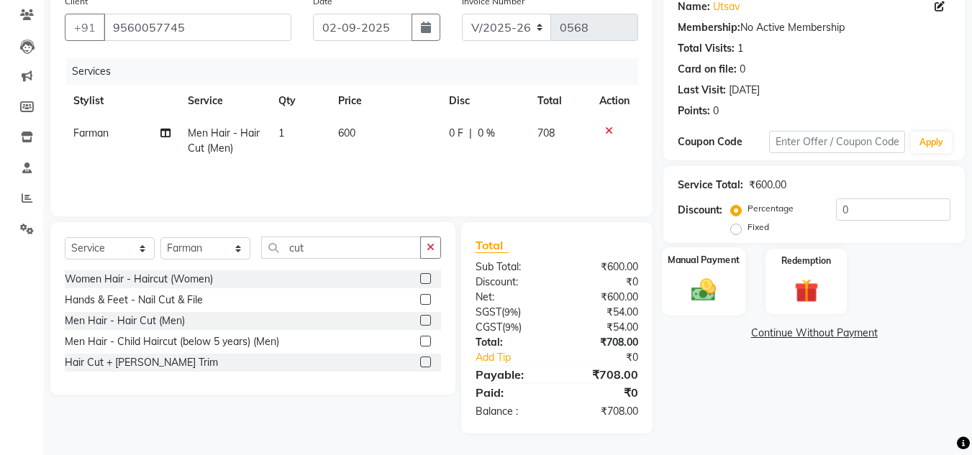
click at [720, 296] on img at bounding box center [703, 289] width 40 height 29
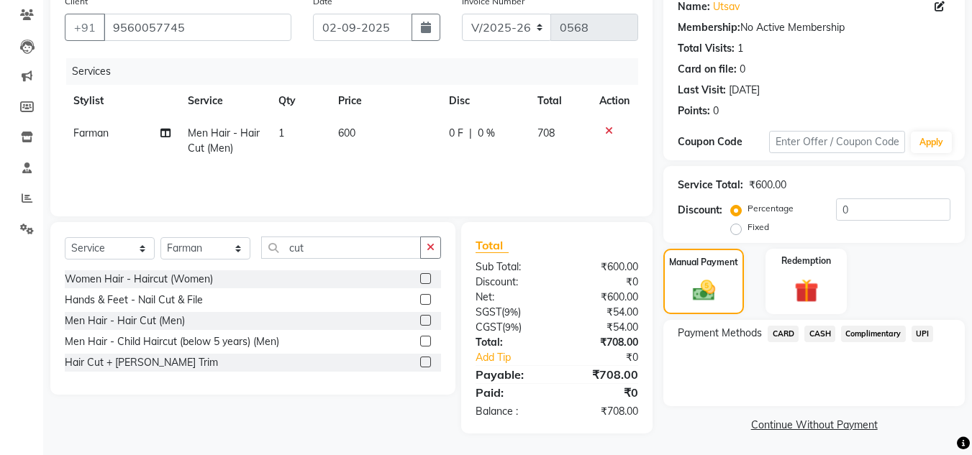
click at [815, 334] on span "CASH" at bounding box center [819, 334] width 31 height 17
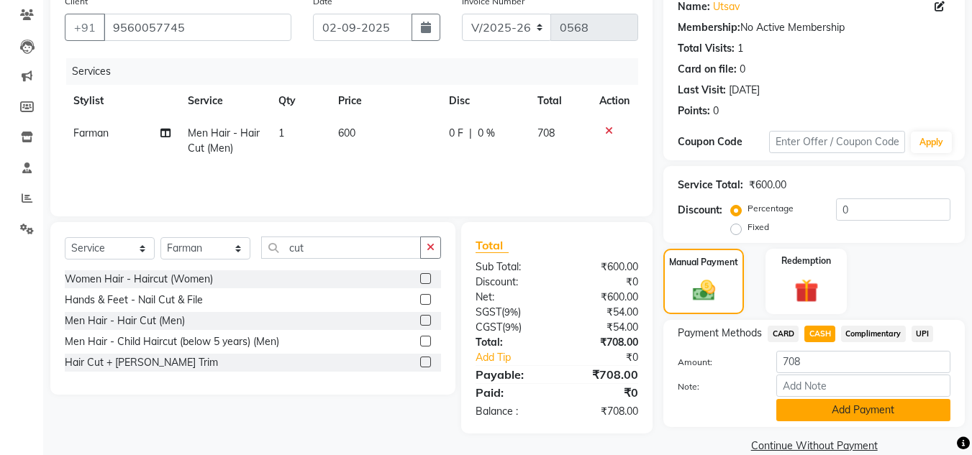
click at [834, 414] on button "Add Payment" at bounding box center [863, 410] width 174 height 22
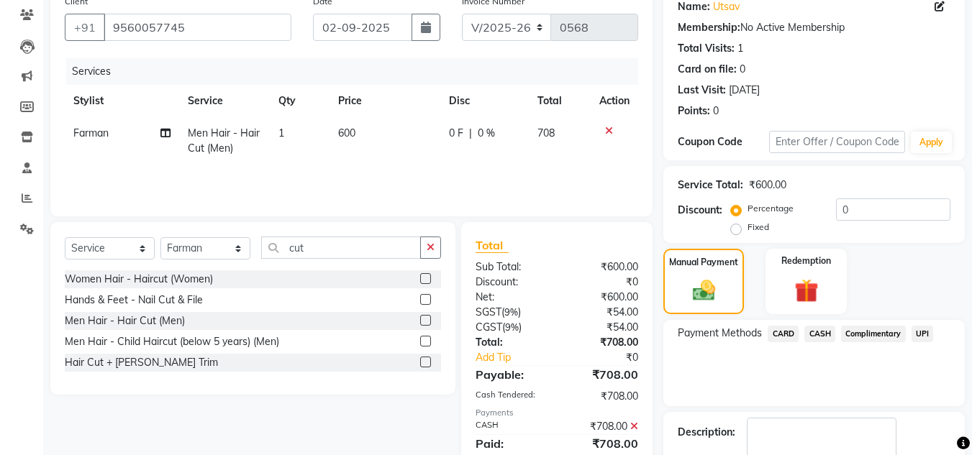
scroll to position [204, 0]
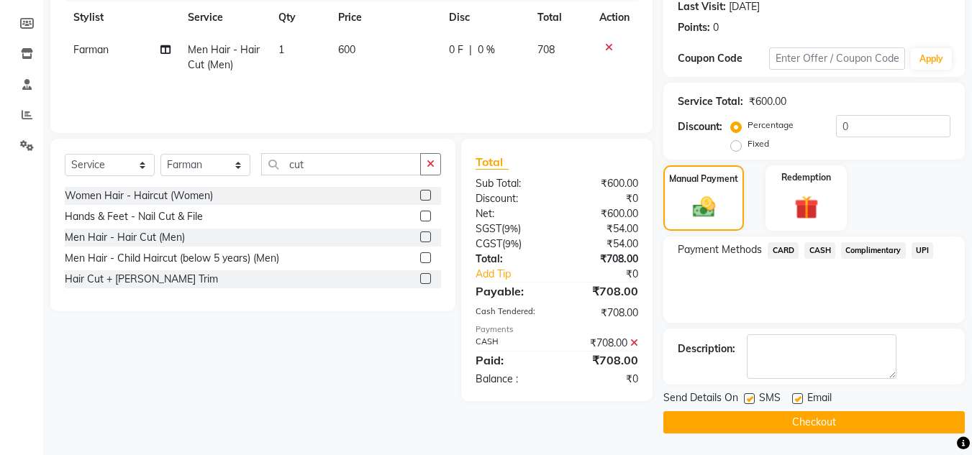
click at [821, 416] on button "Checkout" at bounding box center [813, 422] width 301 height 22
